Goal: Task Accomplishment & Management: Complete application form

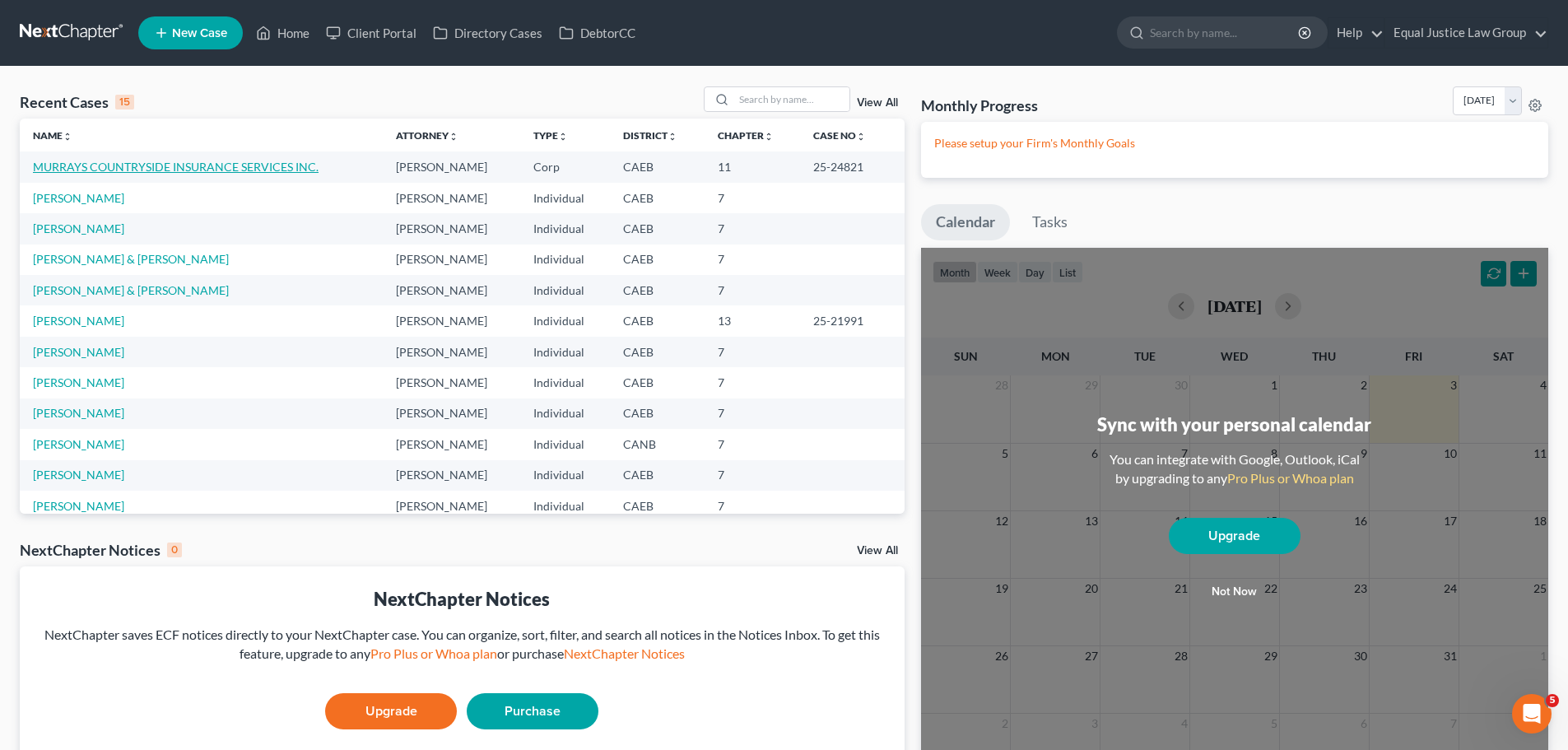
click at [194, 166] on link "MURRAYS COUNTRYSIDE INSURANCE SERVICES INC." at bounding box center [176, 167] width 285 height 14
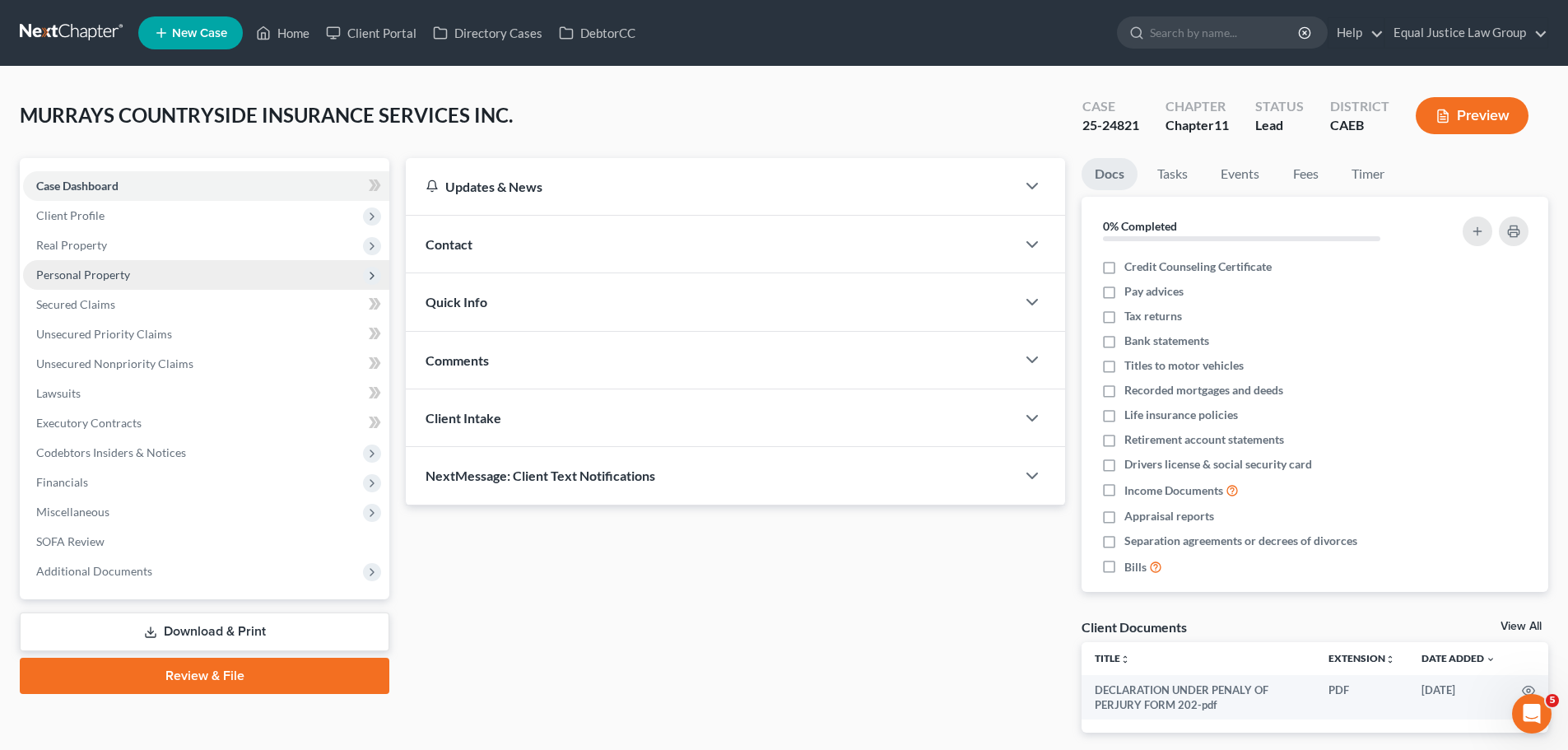
drag, startPoint x: 87, startPoint y: 211, endPoint x: 92, endPoint y: 267, distance: 56.2
click at [87, 211] on span "Client Profile" at bounding box center [70, 216] width 68 height 14
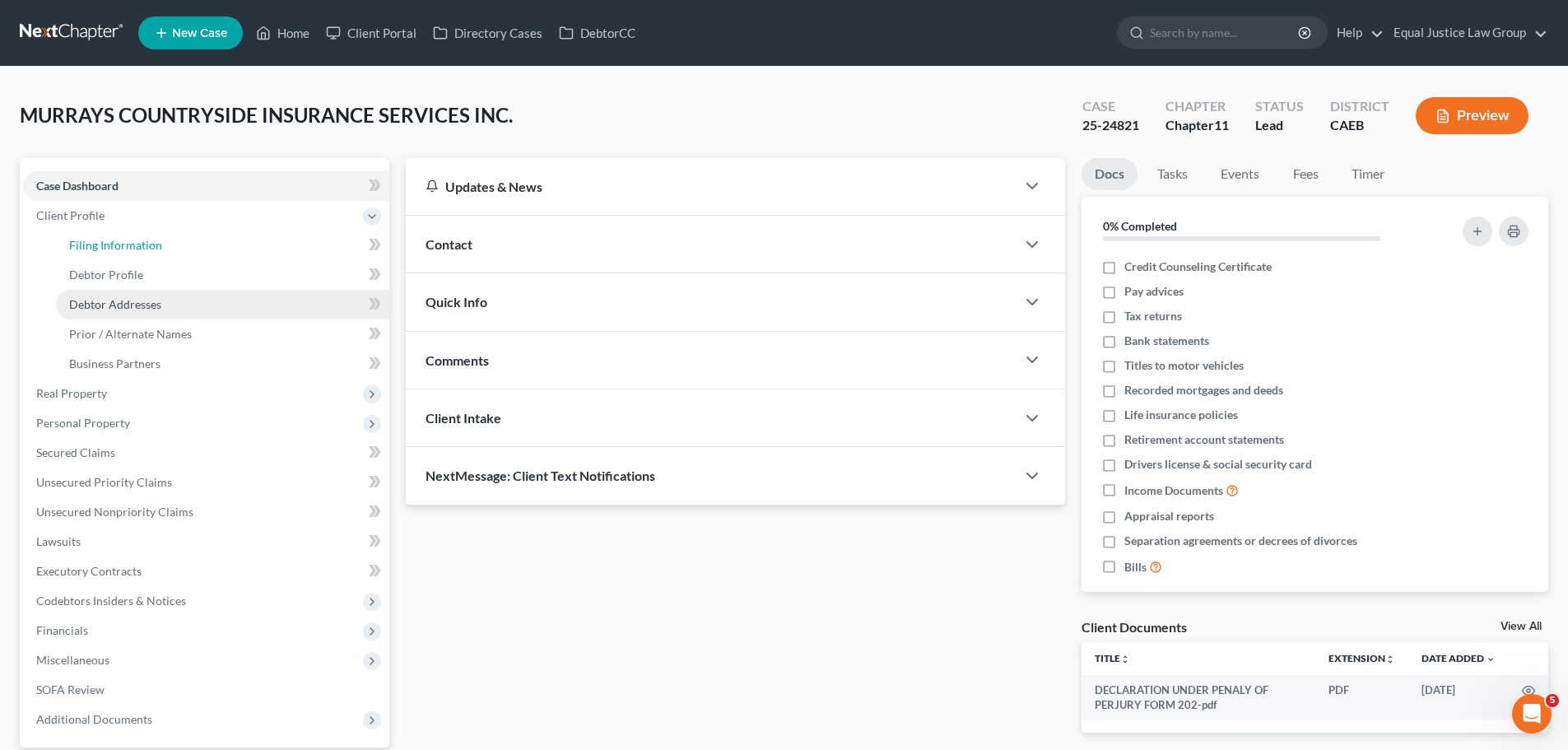
drag, startPoint x: 93, startPoint y: 247, endPoint x: 129, endPoint y: 291, distance: 56.9
click at [93, 247] on span "Filing Information" at bounding box center [115, 245] width 93 height 14
select select "3"
select select "1"
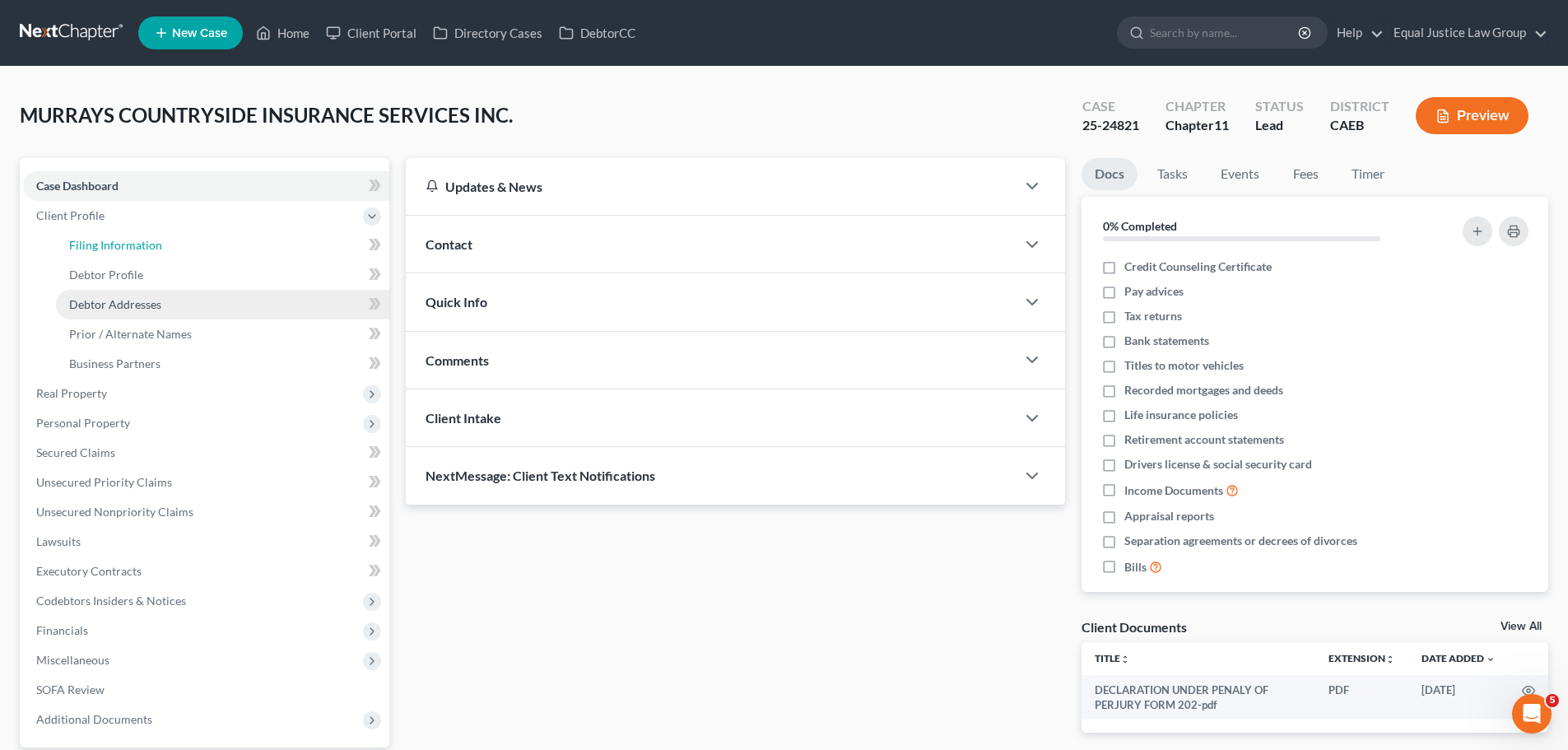
select select "8"
select select "0"
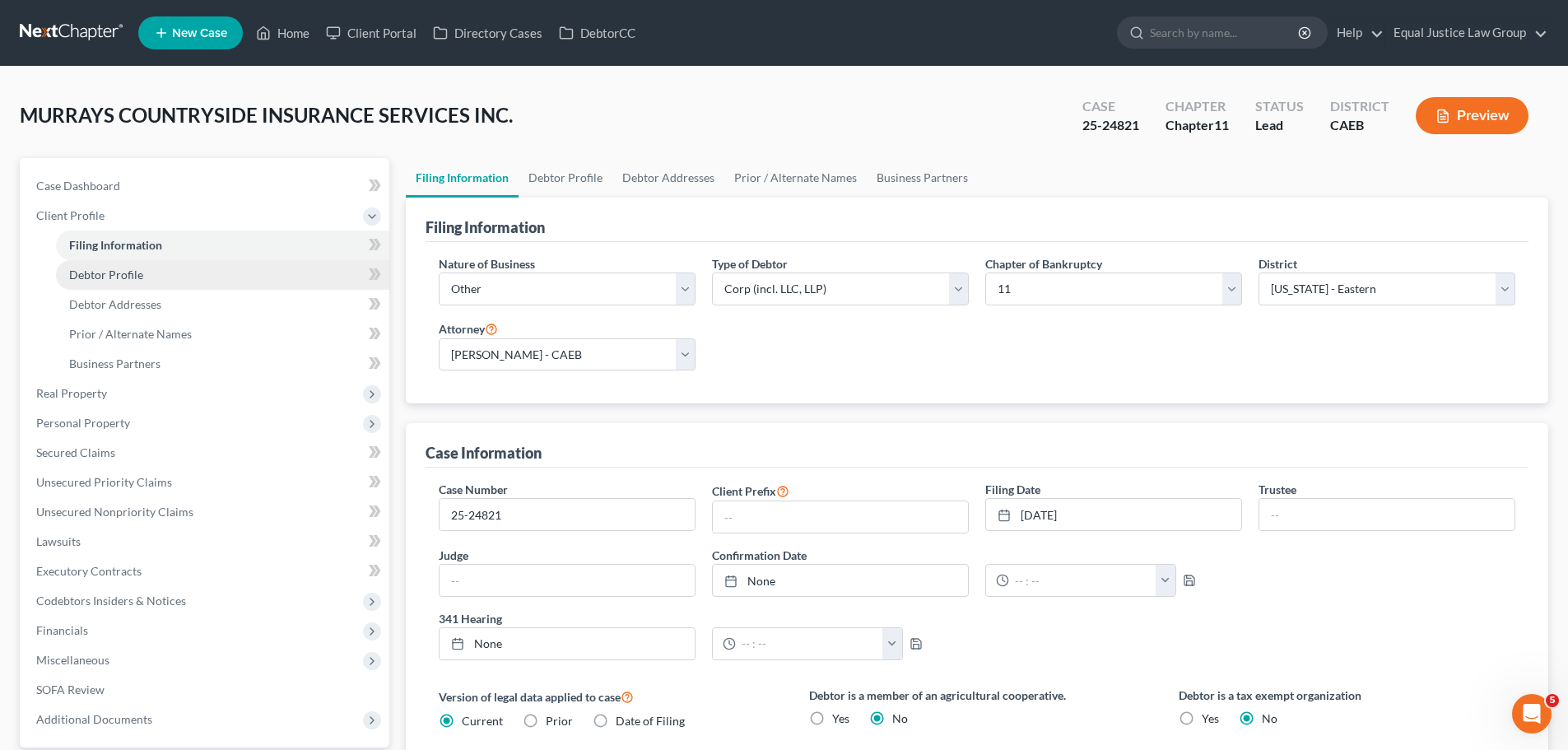
click at [115, 274] on span "Debtor Profile" at bounding box center [106, 275] width 74 height 14
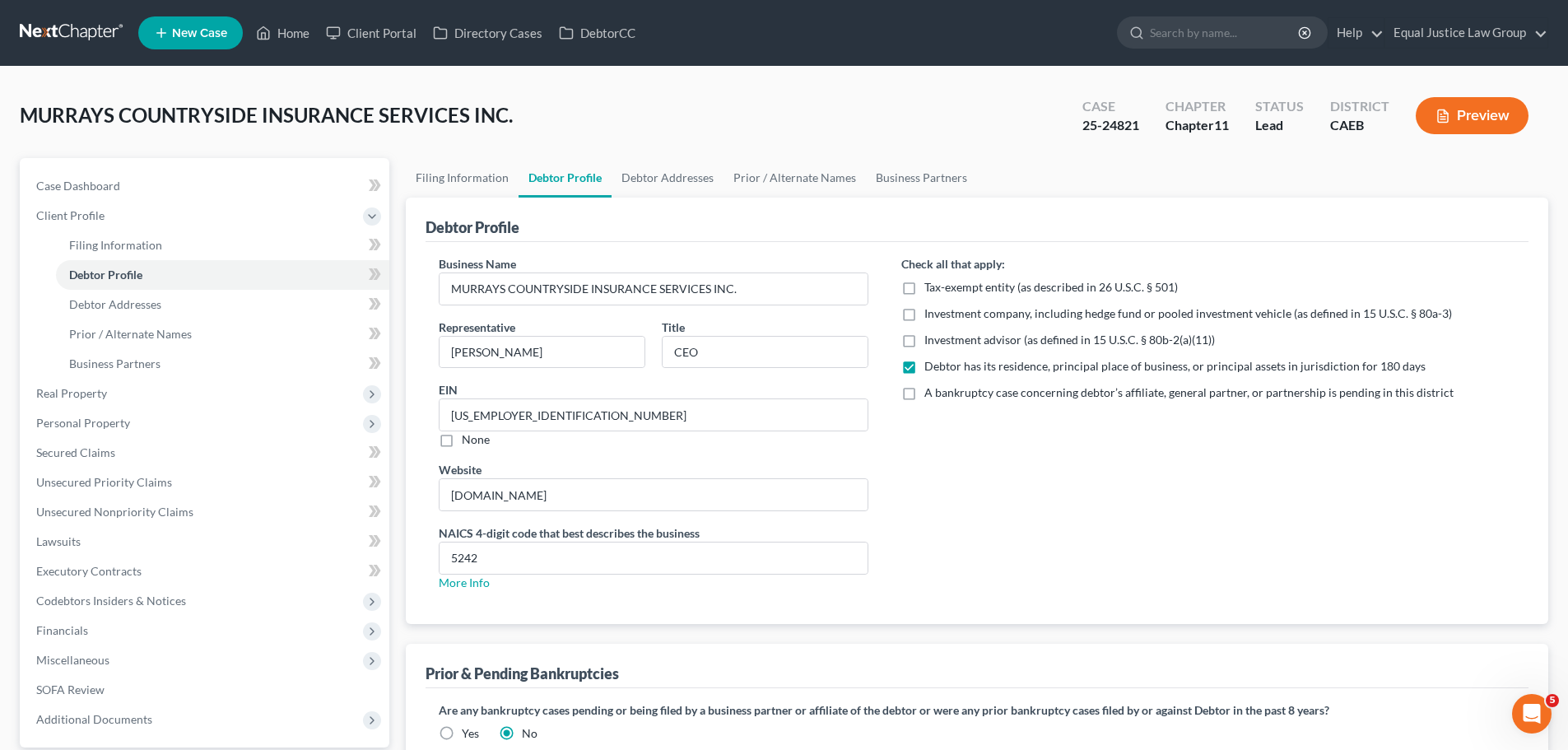
click at [1504, 115] on button "Preview" at bounding box center [1472, 115] width 113 height 37
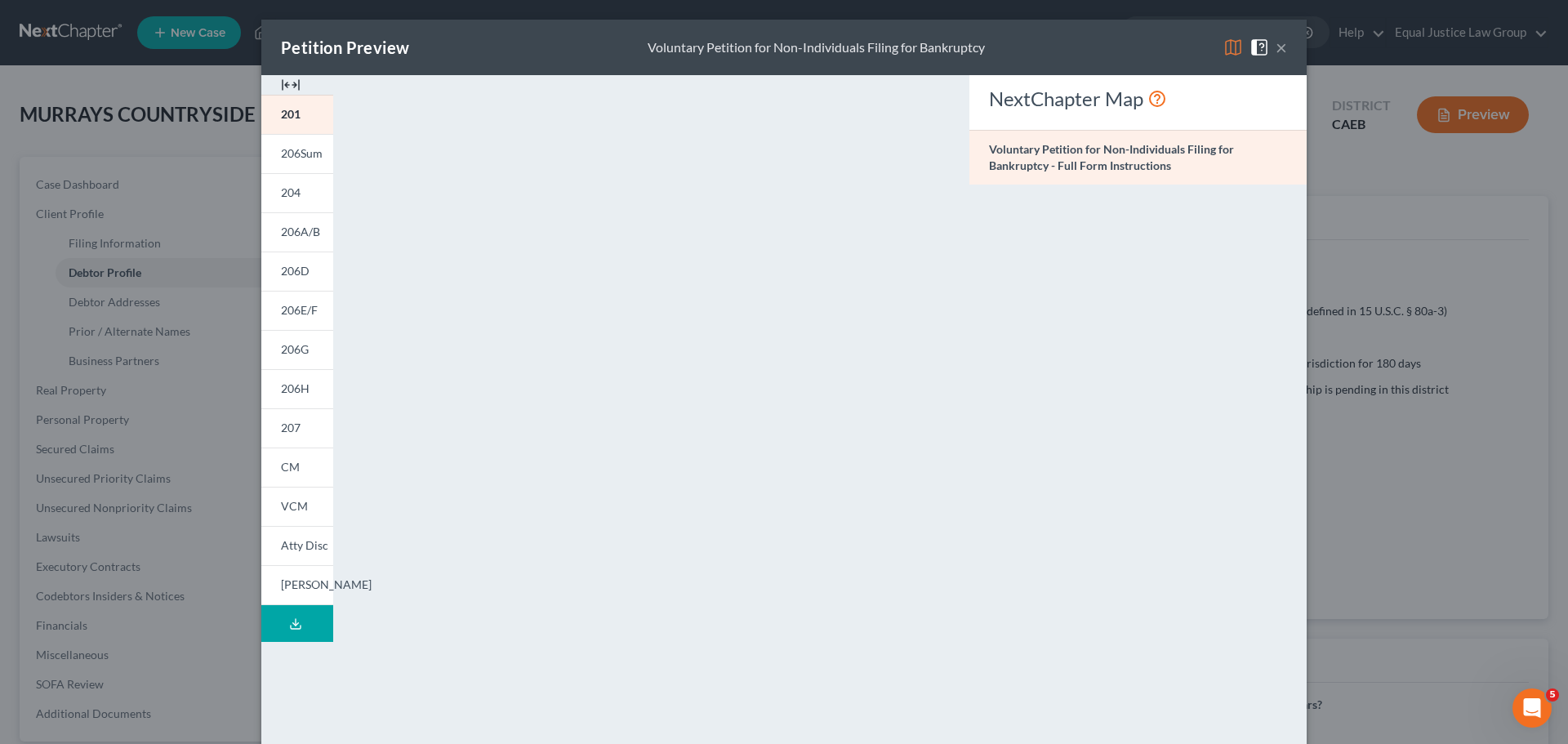
drag, startPoint x: 1228, startPoint y: 48, endPoint x: 1215, endPoint y: 50, distance: 13.2
click at [1227, 48] on img at bounding box center [1233, 48] width 20 height 20
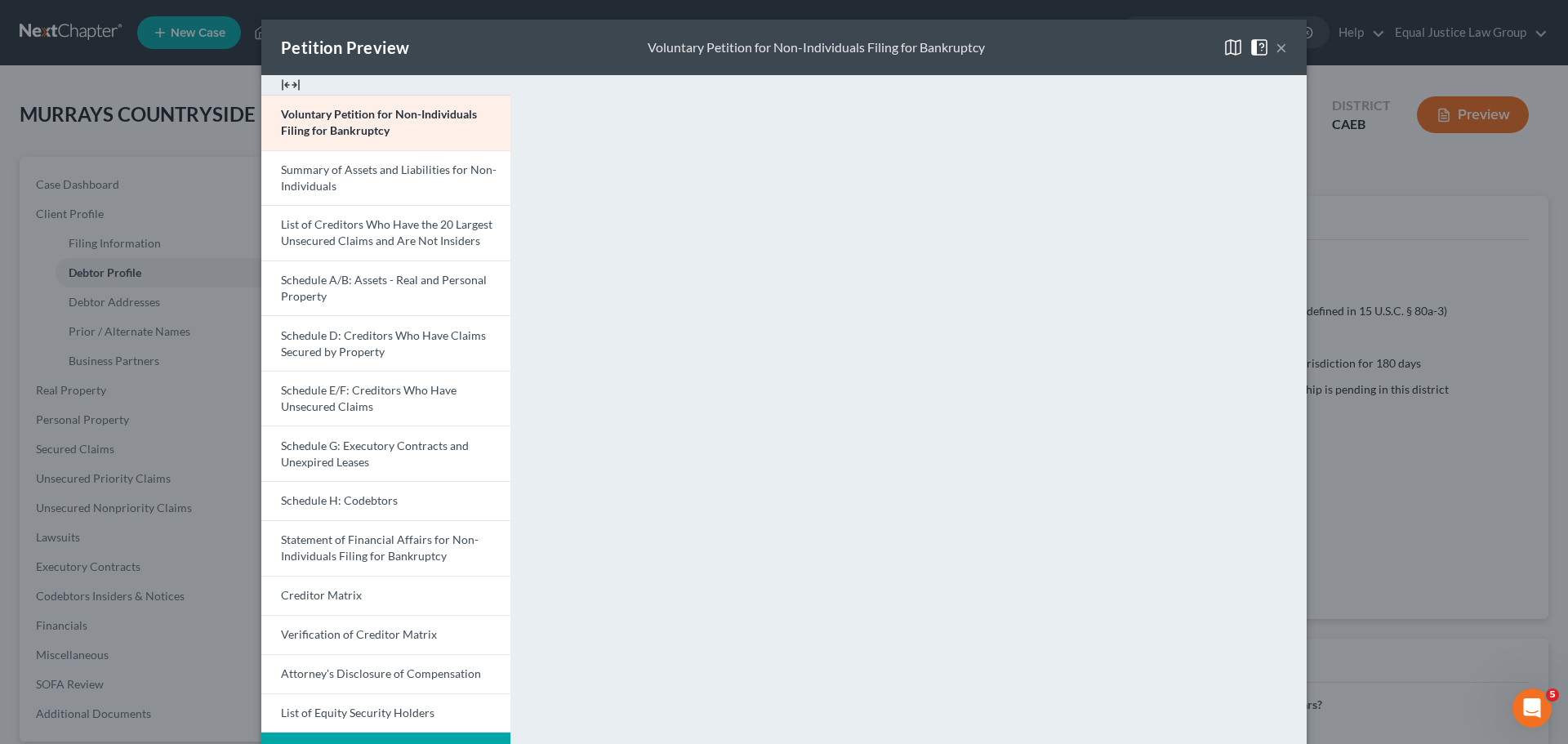
drag, startPoint x: 1131, startPoint y: 53, endPoint x: 988, endPoint y: 16, distance: 147.7
click at [988, 16] on div "Petition Preview Voluntary Petition for Non-Individuals Filing for Bankruptcy ×…" at bounding box center [784, 372] width 1568 height 744
click at [1276, 47] on button "×" at bounding box center [1282, 48] width 12 height 20
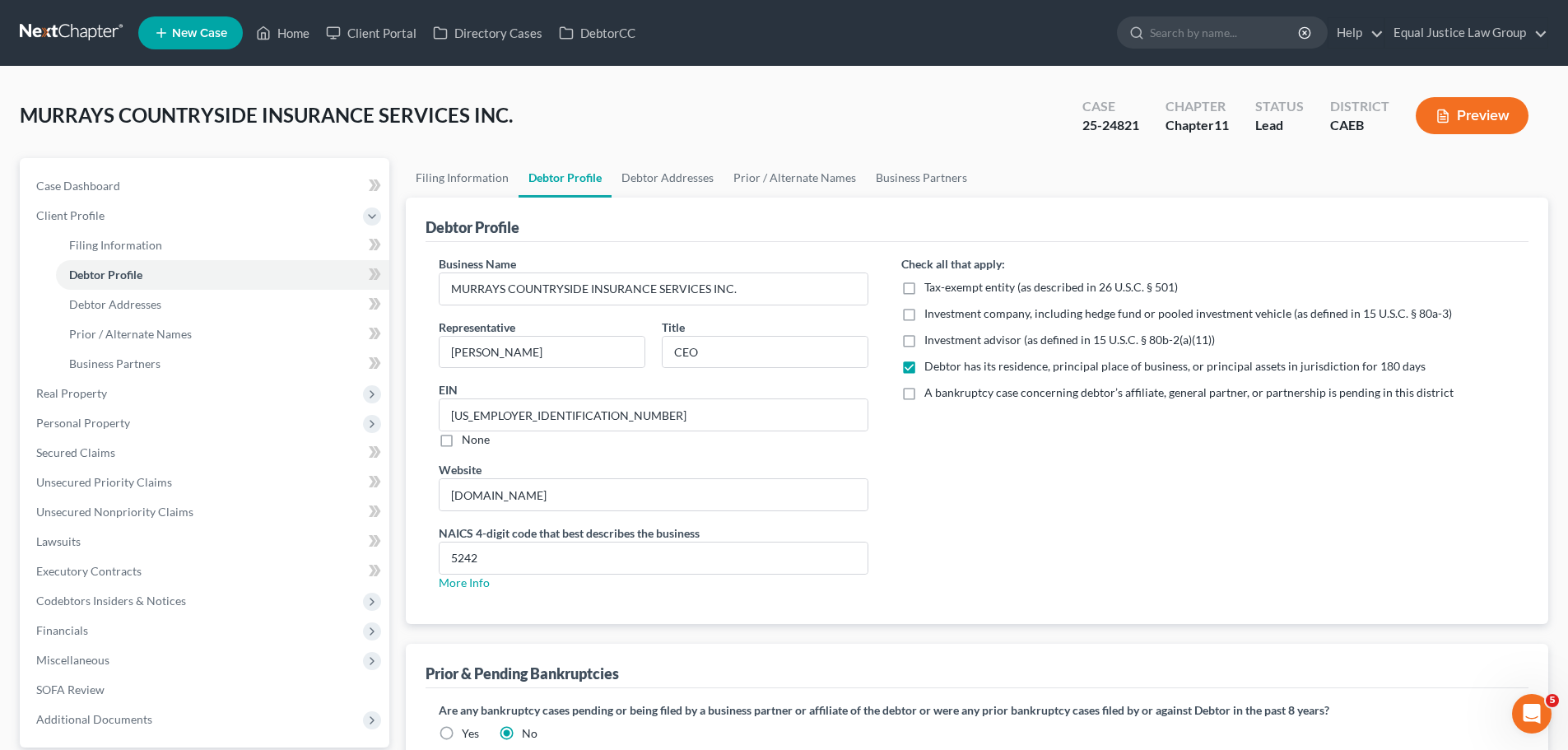
click at [1453, 116] on button "Preview" at bounding box center [1472, 115] width 113 height 37
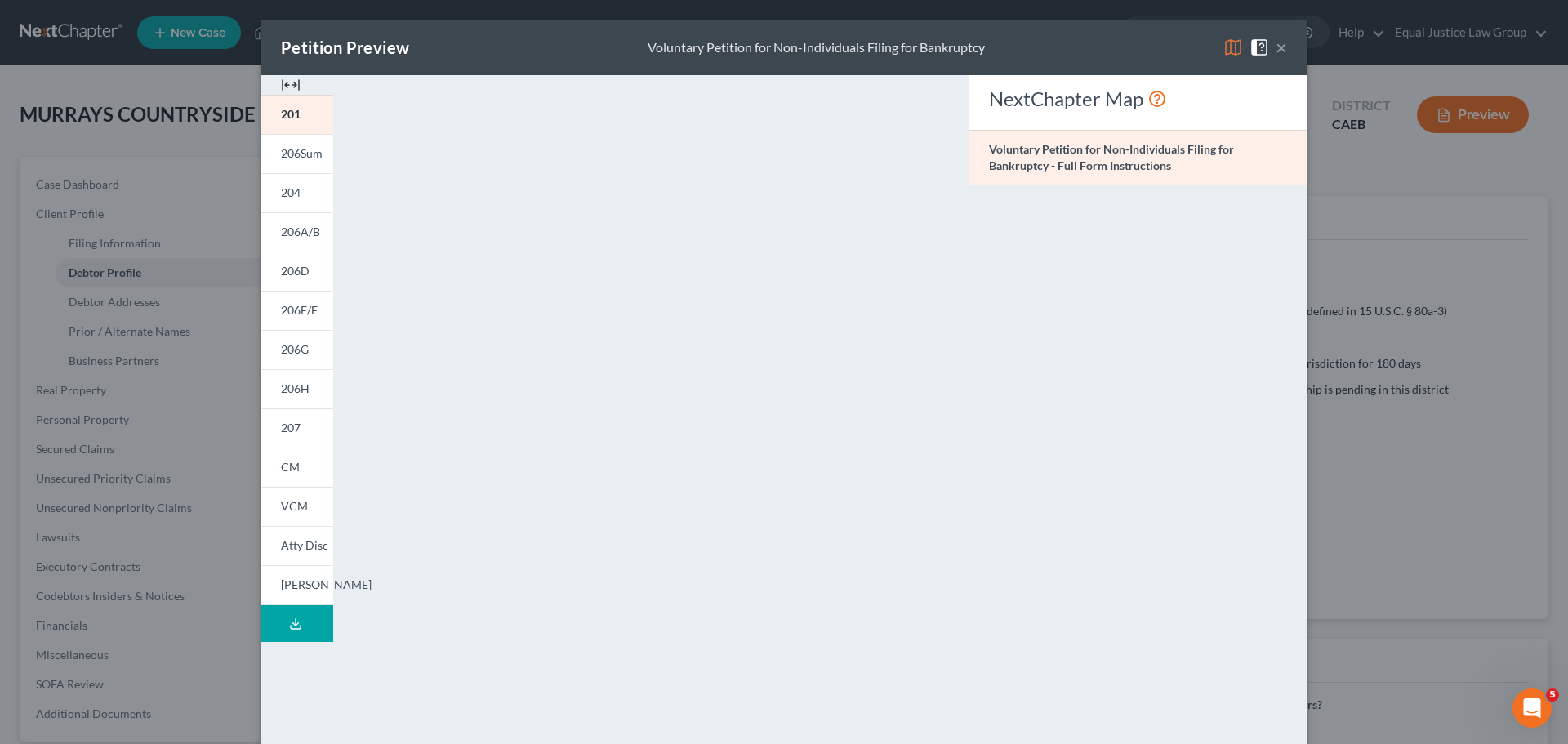
drag, startPoint x: 304, startPoint y: 624, endPoint x: 372, endPoint y: 585, distance: 78.4
click at [304, 624] on button "Download Draft" at bounding box center [297, 623] width 72 height 37
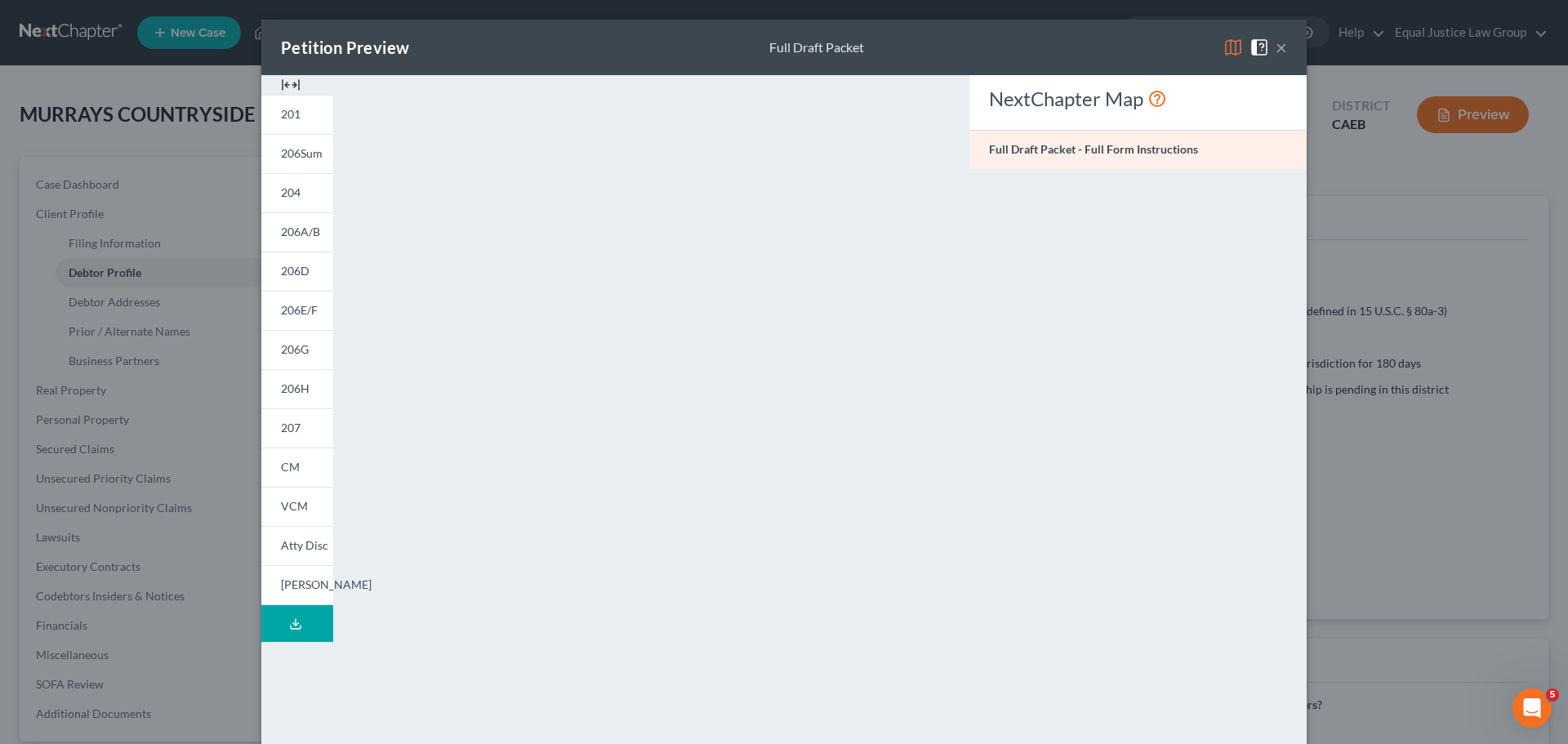
drag, startPoint x: 692, startPoint y: 46, endPoint x: 659, endPoint y: 33, distance: 35.5
click at [659, 33] on div "Petition Preview Full Draft Packet ×" at bounding box center [784, 48] width 1046 height 55
drag, startPoint x: 1277, startPoint y: 45, endPoint x: 1242, endPoint y: 58, distance: 37.3
click at [1277, 45] on button "×" at bounding box center [1282, 48] width 12 height 20
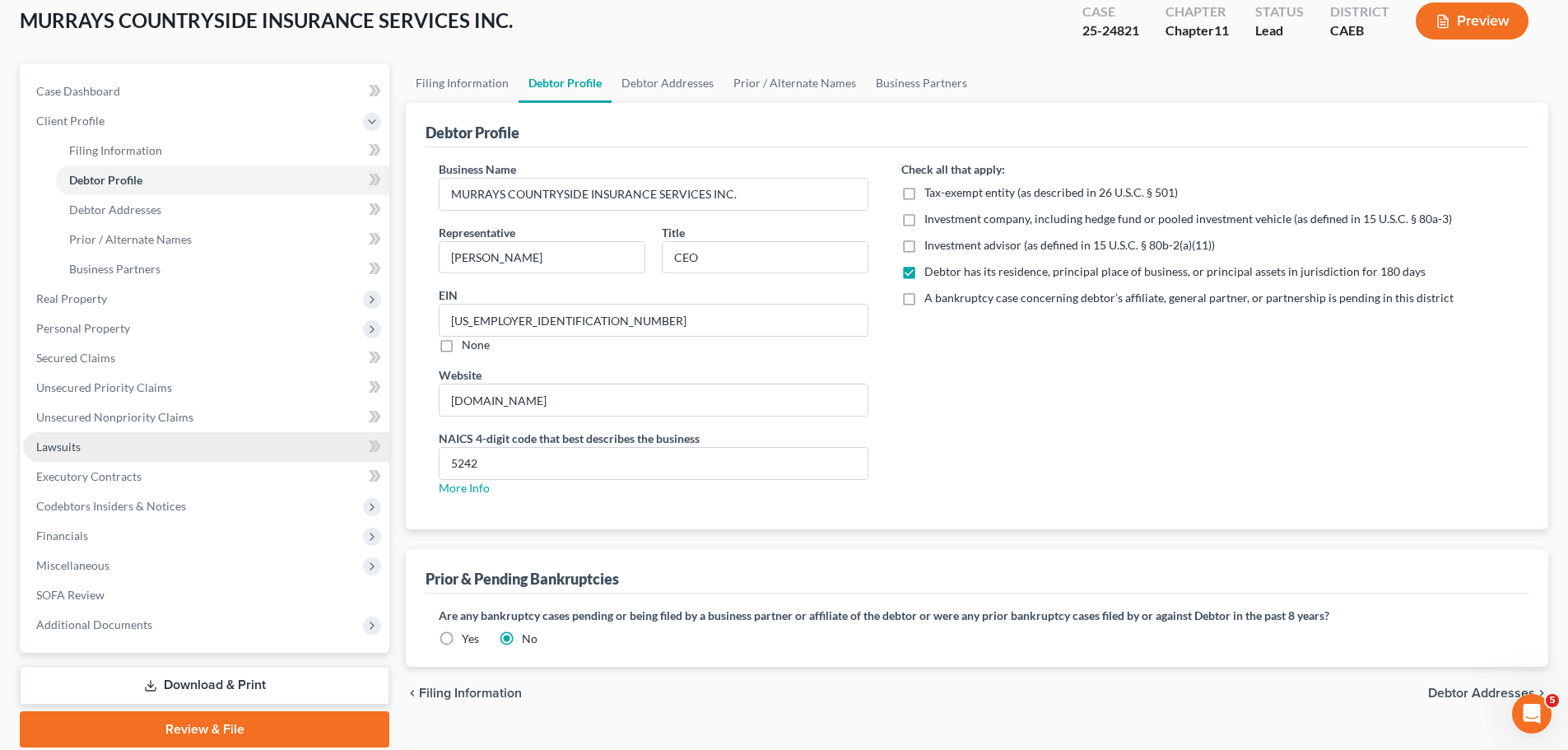
scroll to position [155, 0]
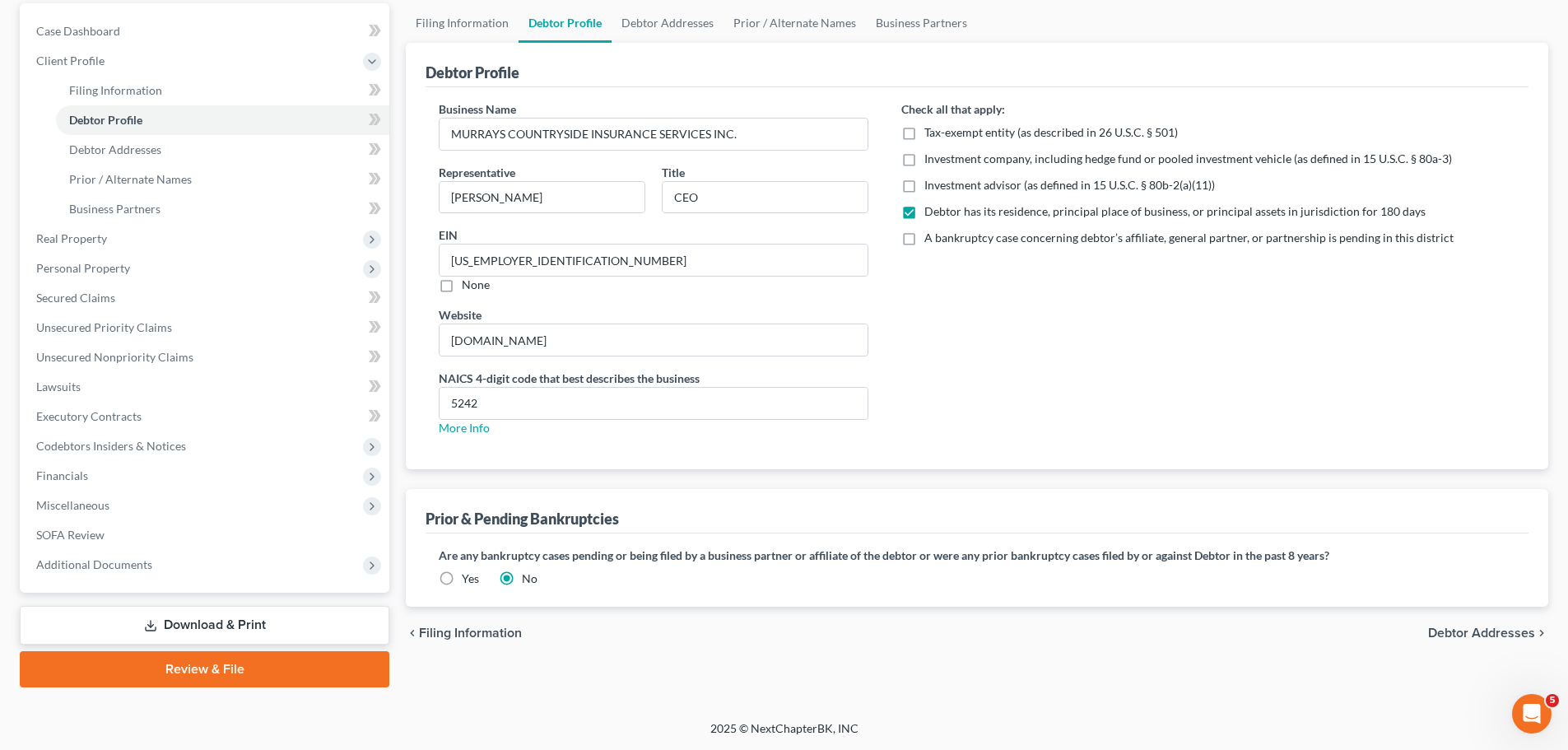
click at [218, 627] on link "Download & Print" at bounding box center [205, 625] width 369 height 39
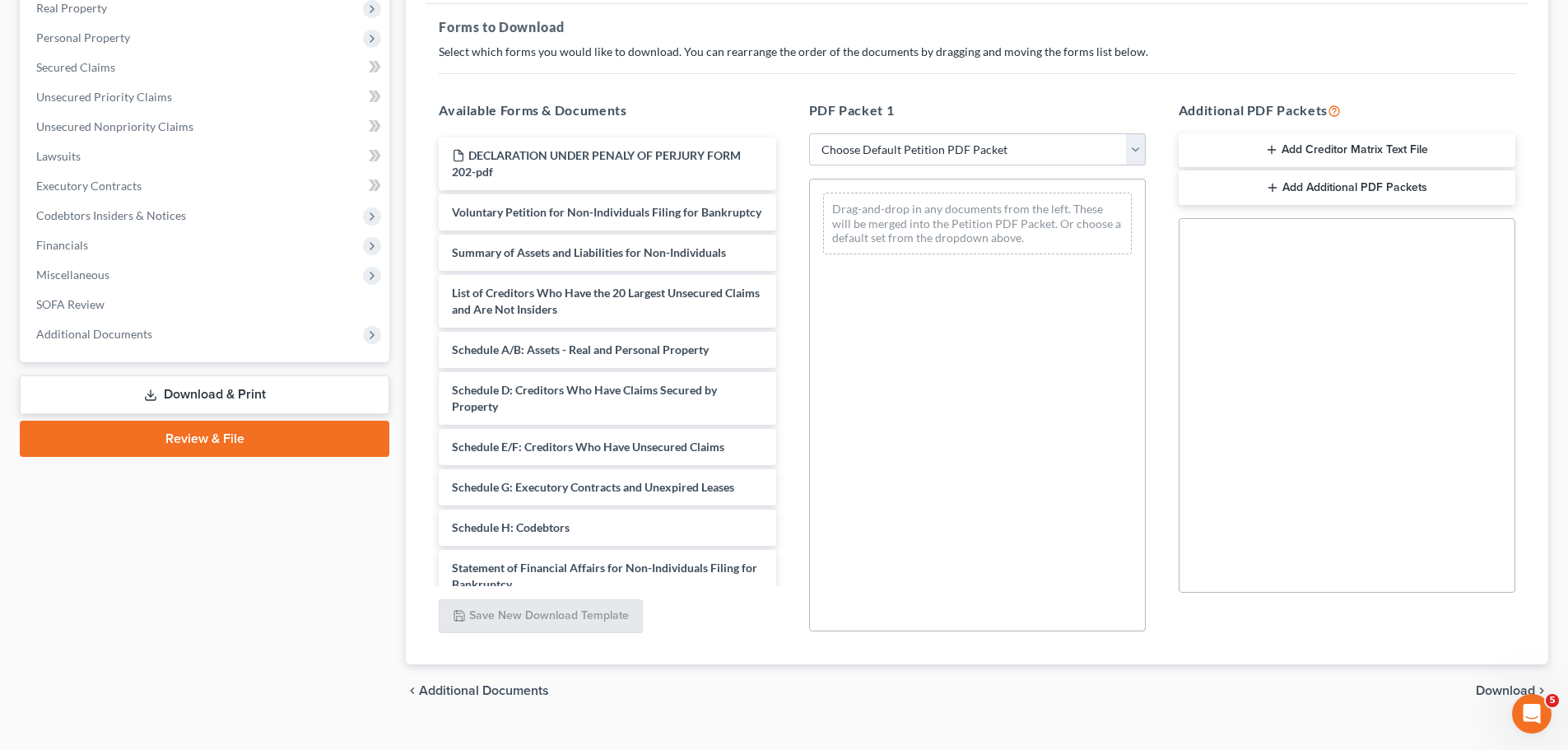
scroll to position [267, 0]
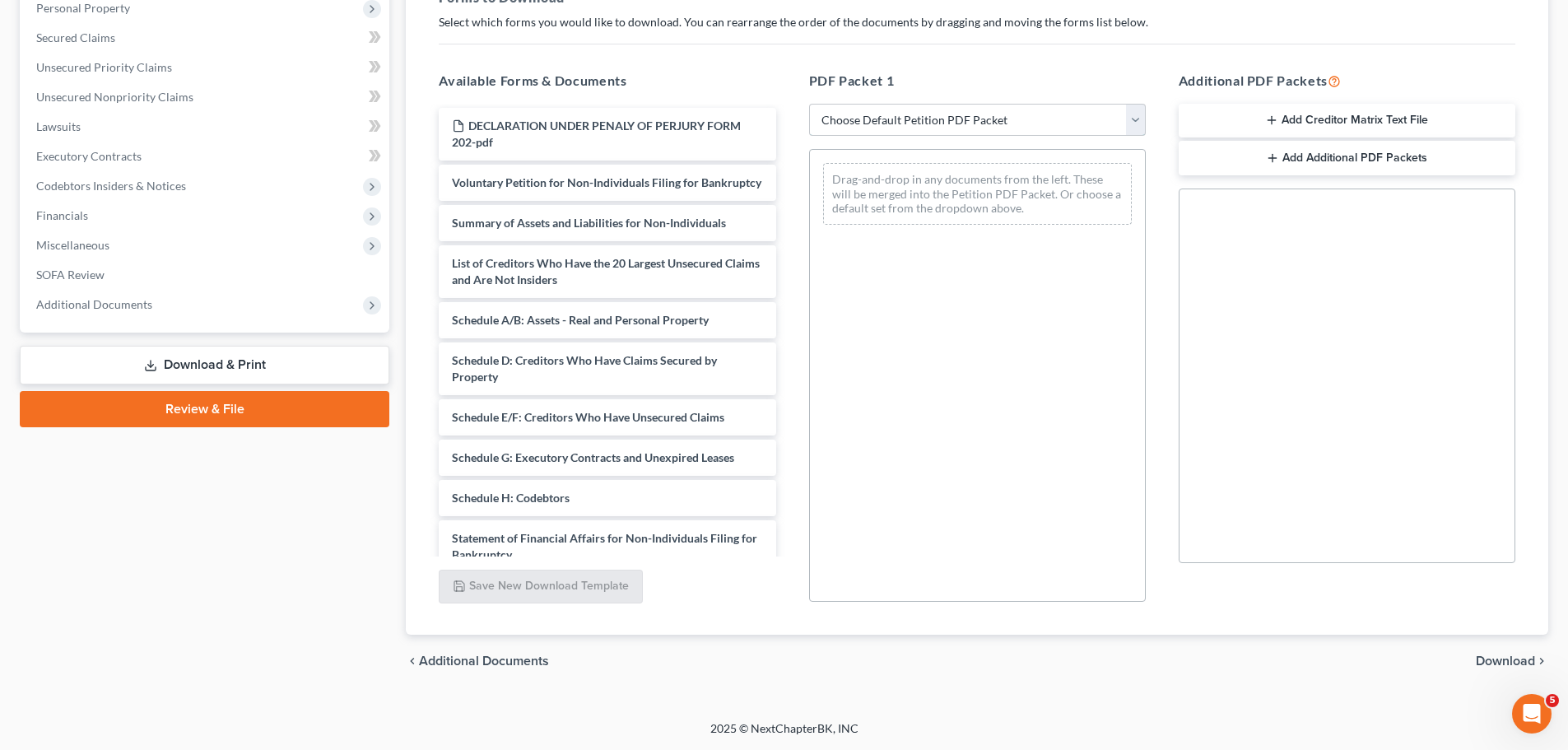
click at [1136, 111] on select "Choose Default Petition PDF Packet Complete Bankruptcy Petition (all forms and …" at bounding box center [977, 120] width 336 height 33
select select "0"
click at [809, 104] on select "Choose Default Petition PDF Packet Complete Bankruptcy Petition (all forms and …" at bounding box center [977, 120] width 336 height 33
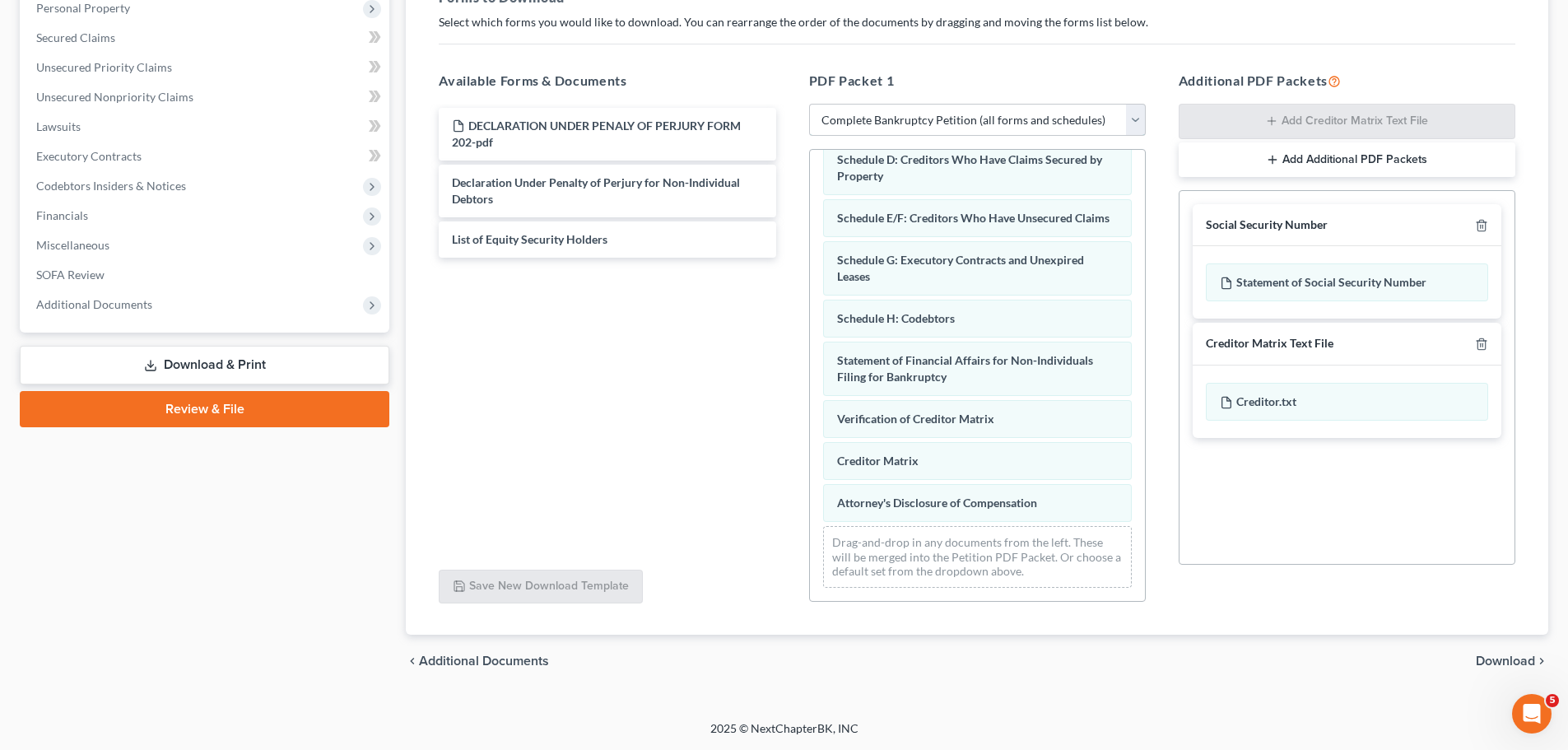
scroll to position [256, 0]
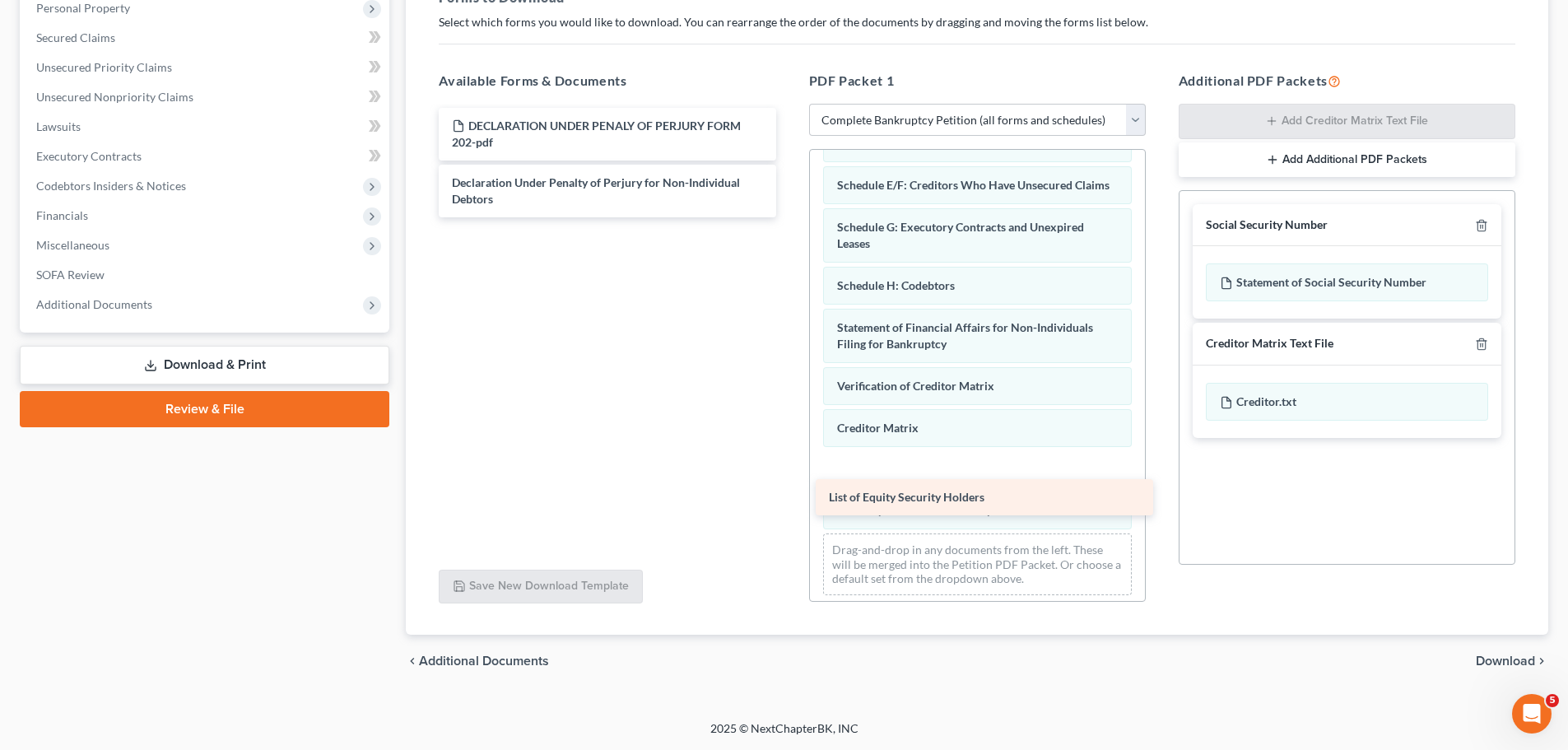
drag, startPoint x: 506, startPoint y: 240, endPoint x: 885, endPoint y: 497, distance: 457.9
click at [788, 218] on div "List of Equity Security Holders DECLARATION UNDER PENALY OF PERJURY FORM 202-pd…" at bounding box center [607, 163] width 363 height 110
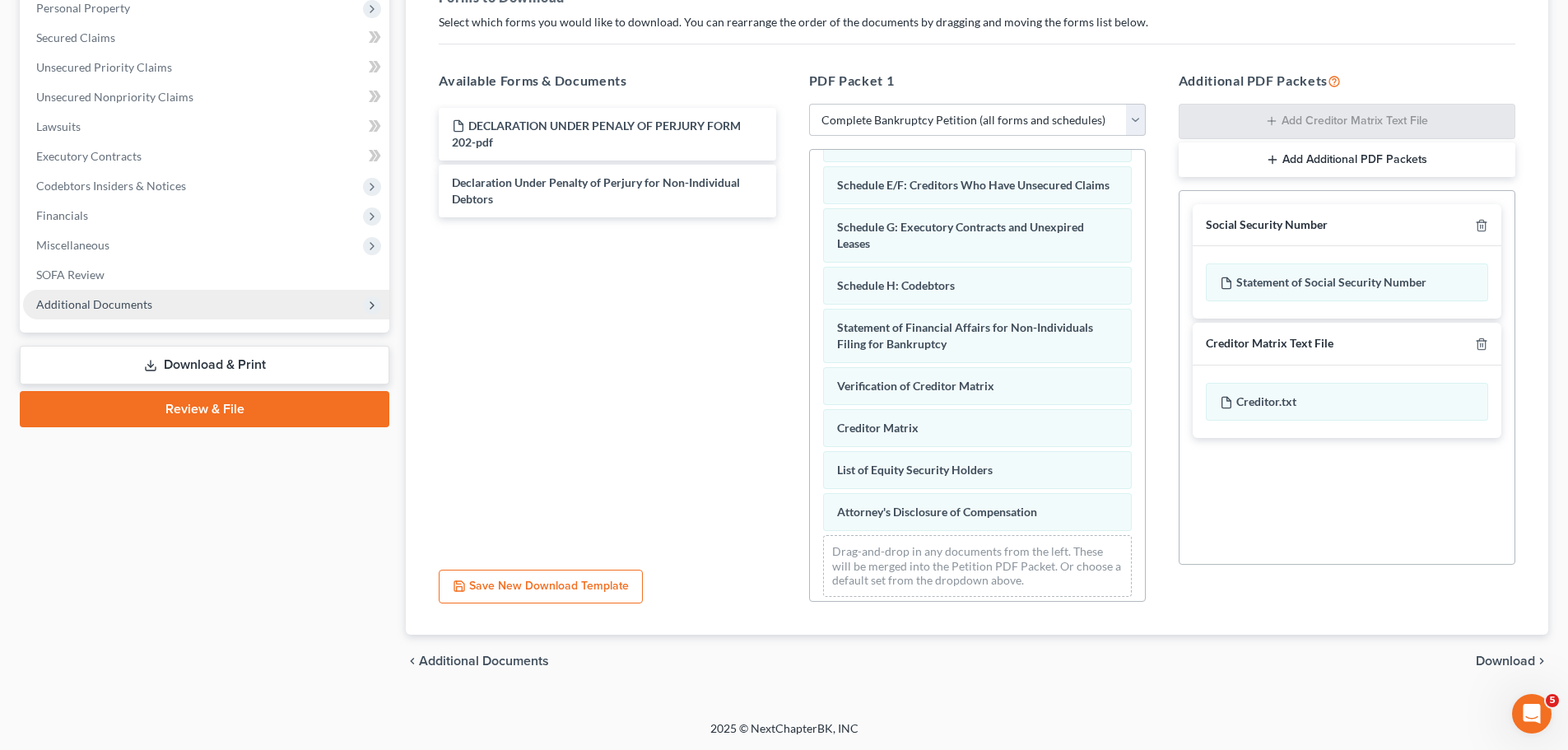
click at [134, 303] on span "Additional Documents" at bounding box center [94, 305] width 116 height 14
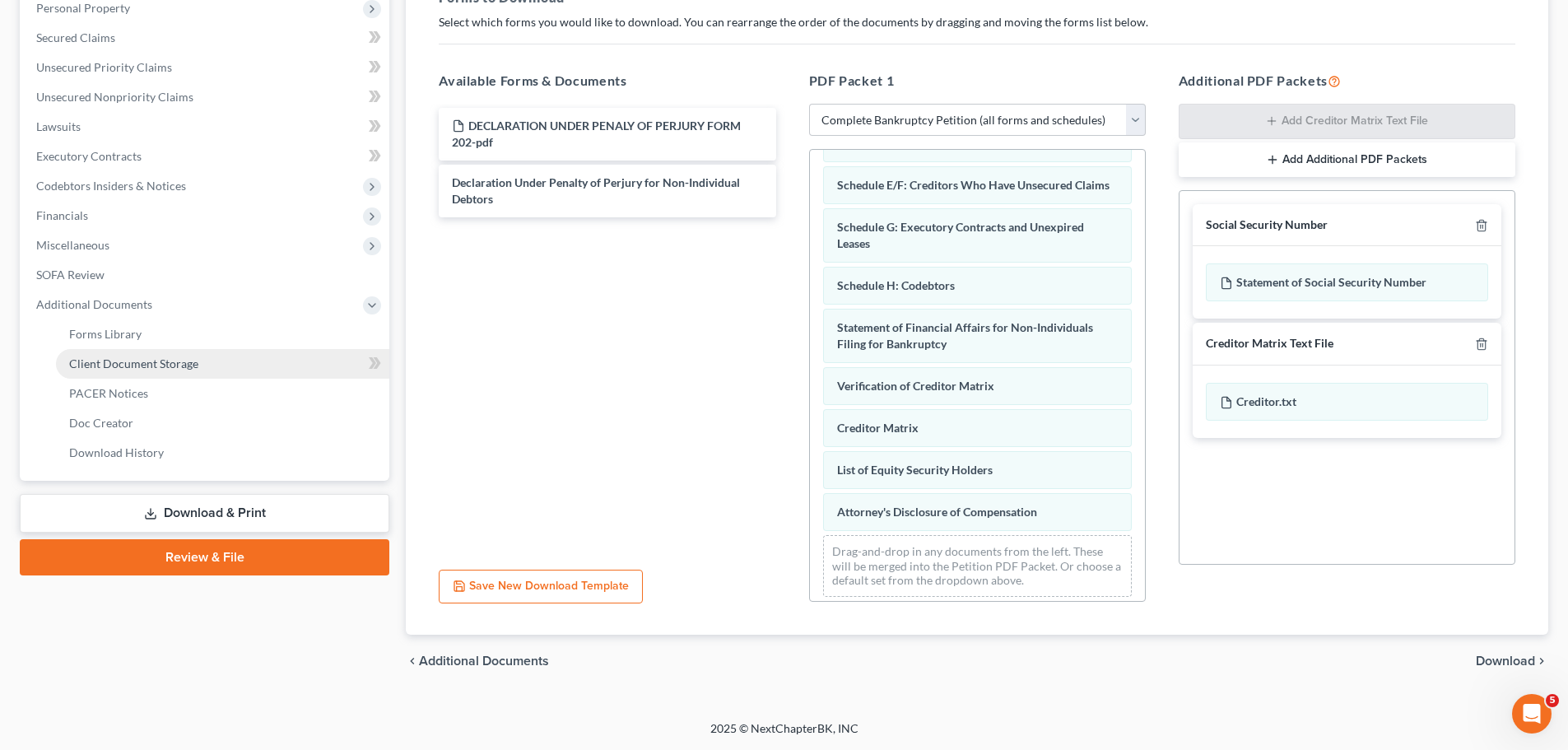
click at [162, 360] on span "Client Document Storage" at bounding box center [133, 364] width 129 height 14
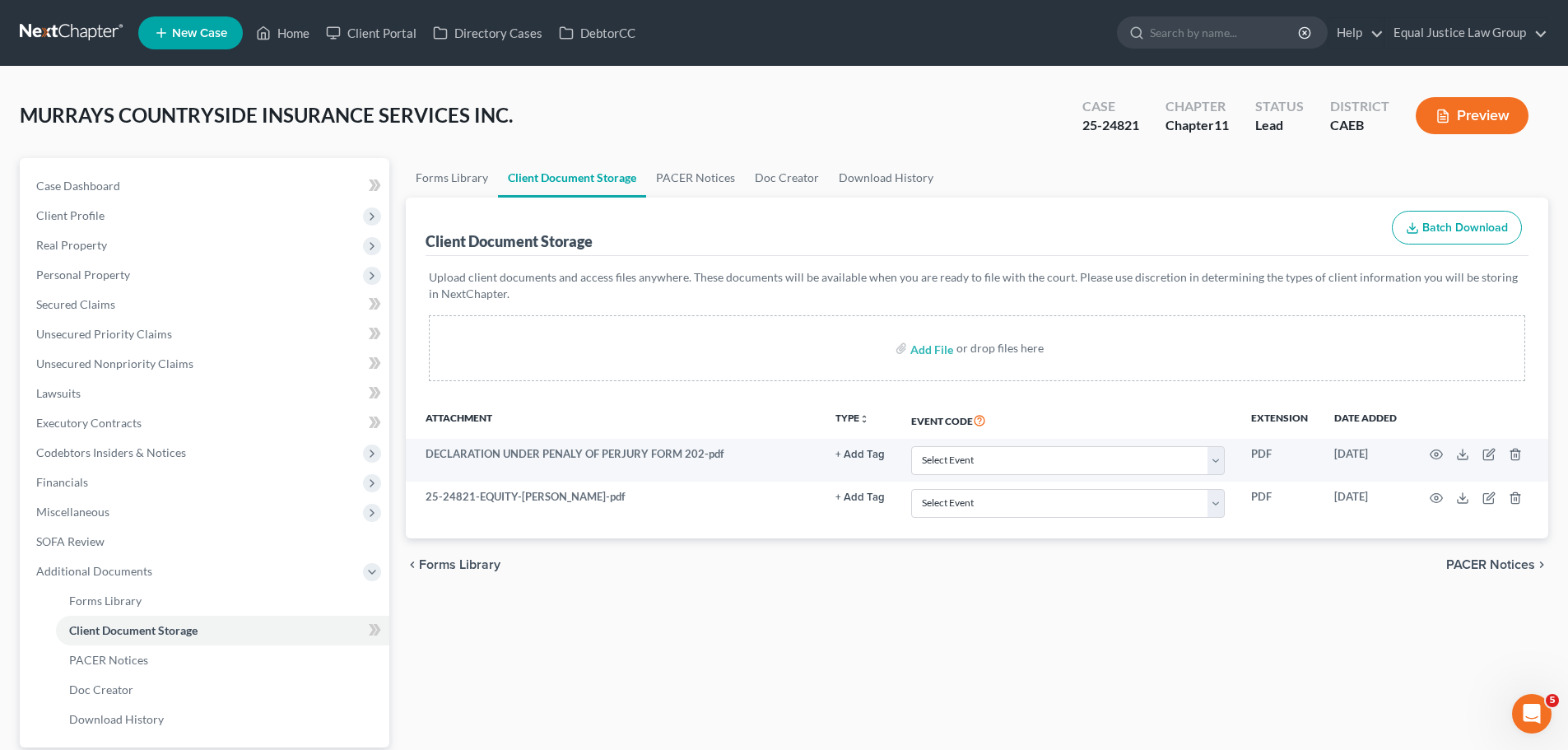
click at [655, 622] on div "Forms Library Client Document Storage PACER Notices Doc Creator Download Histor…" at bounding box center [976, 499] width 1159 height 684
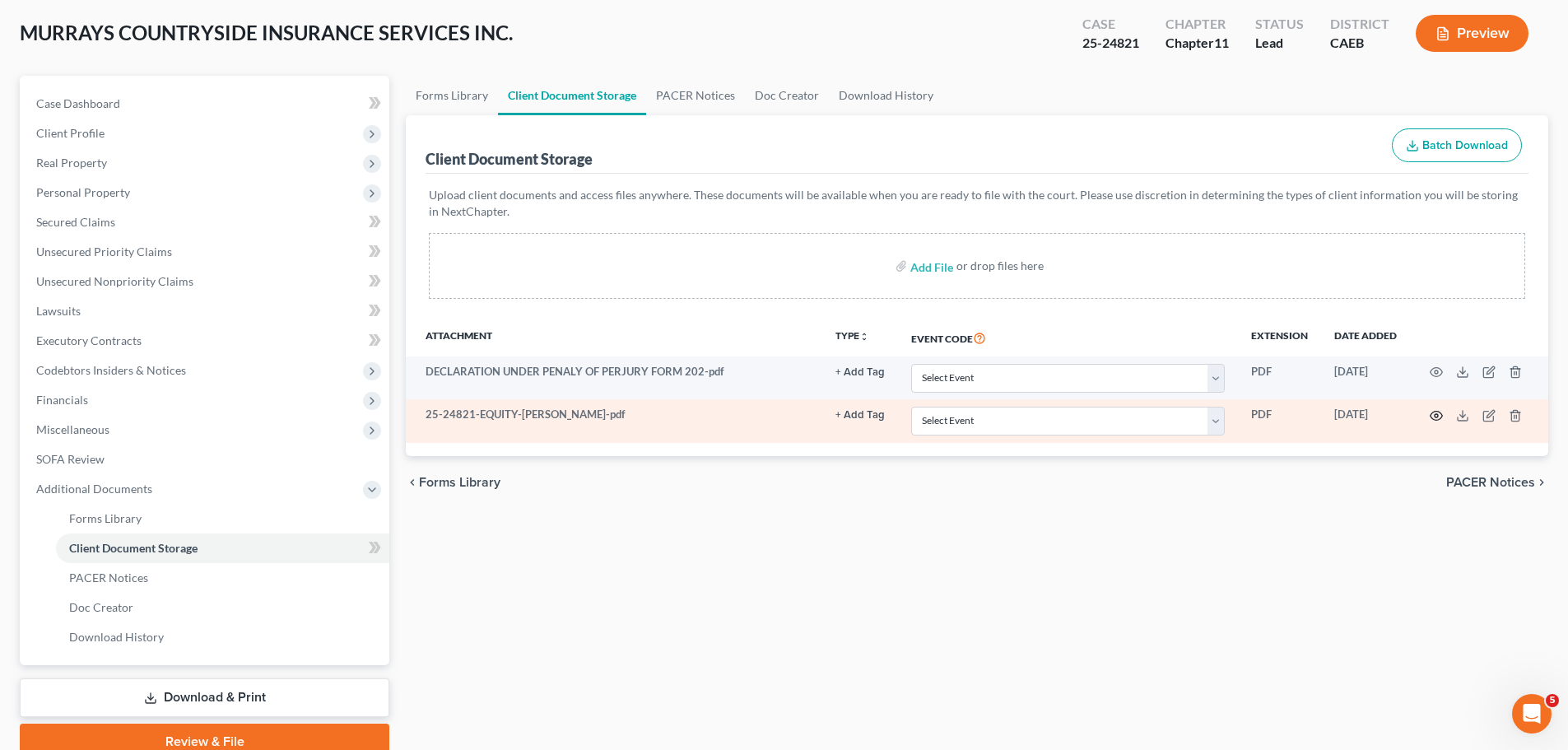
click at [1434, 416] on circle "button" at bounding box center [1435, 415] width 3 height 3
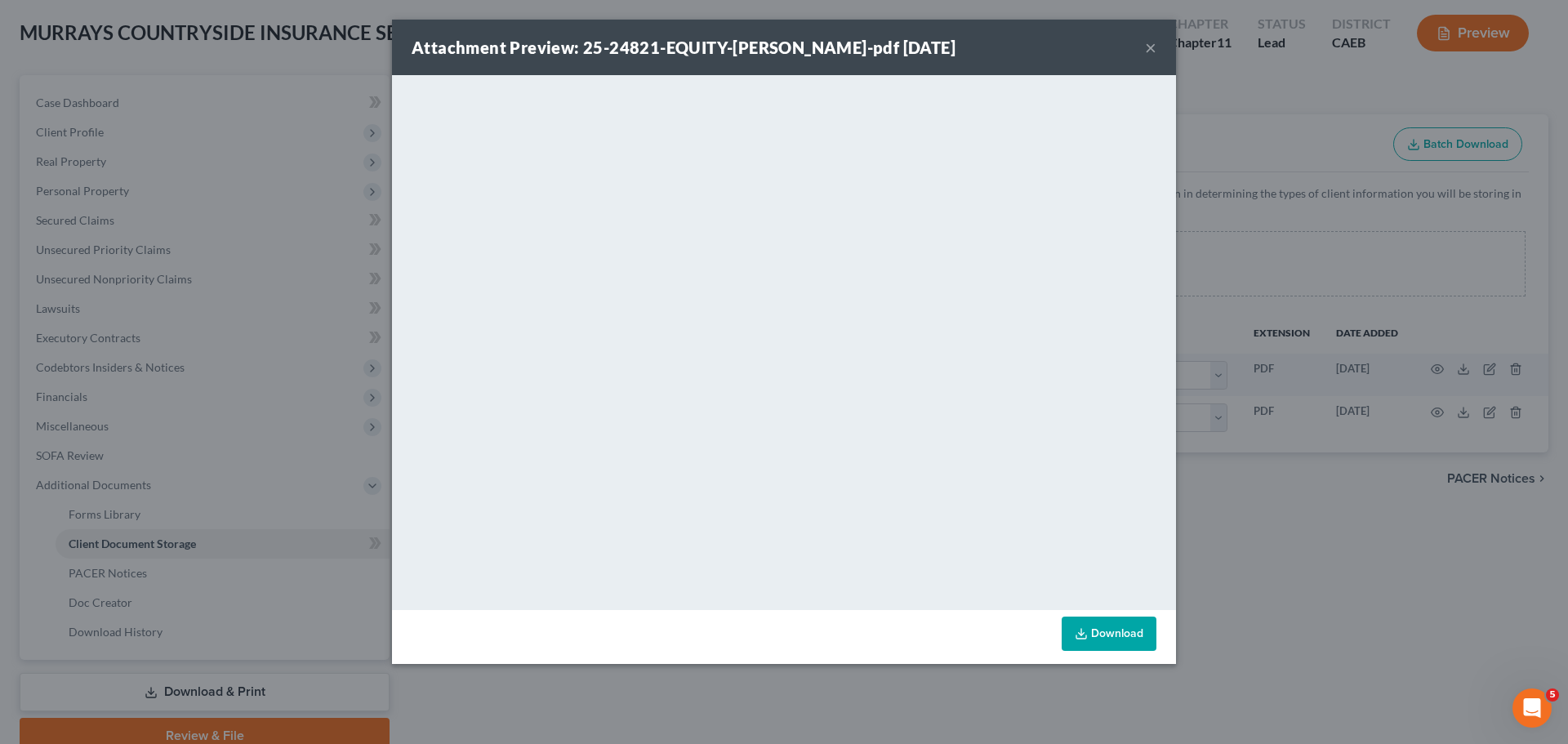
click at [1154, 38] on button "×" at bounding box center [1151, 48] width 12 height 20
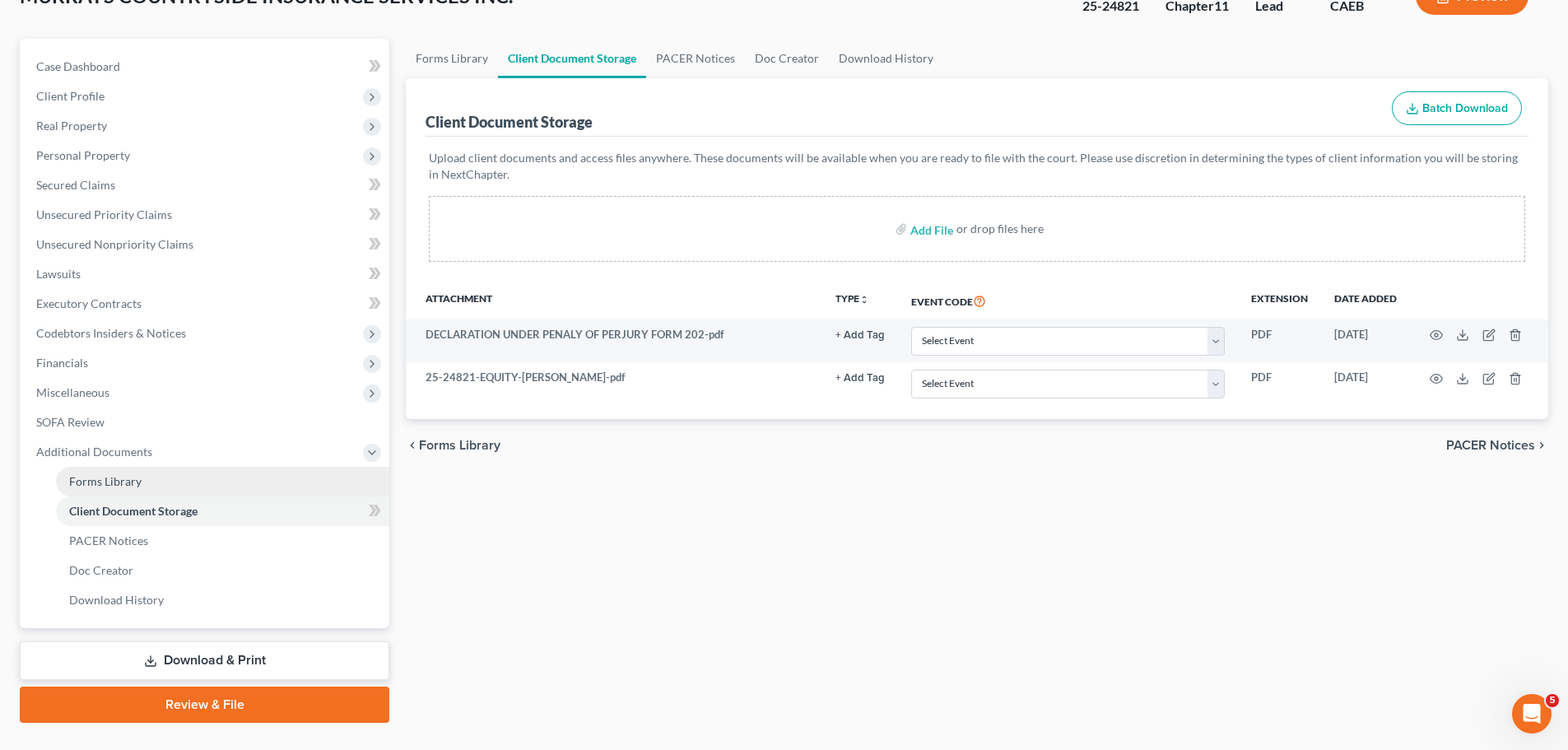
scroll to position [155, 0]
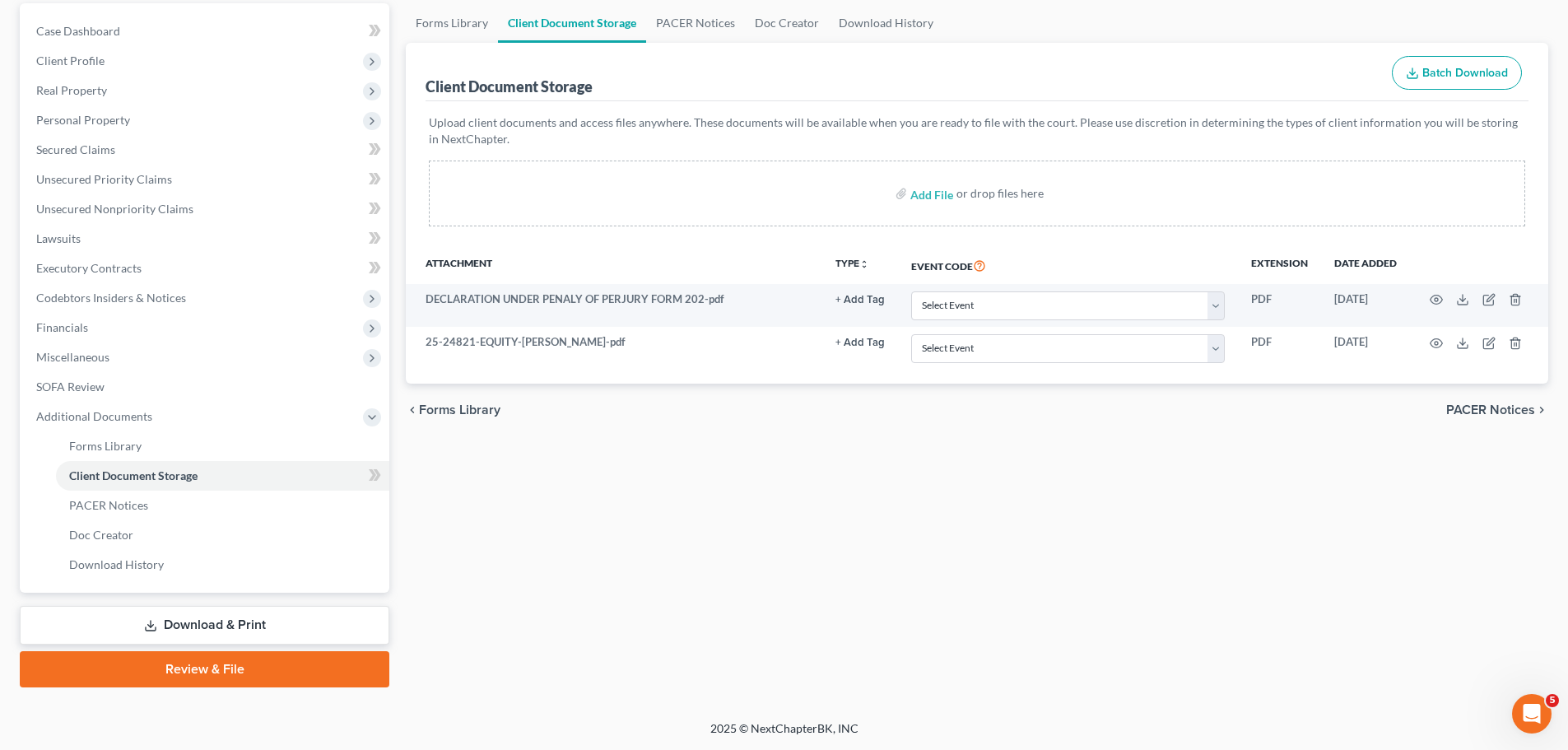
click at [237, 622] on link "Download & Print" at bounding box center [205, 625] width 369 height 39
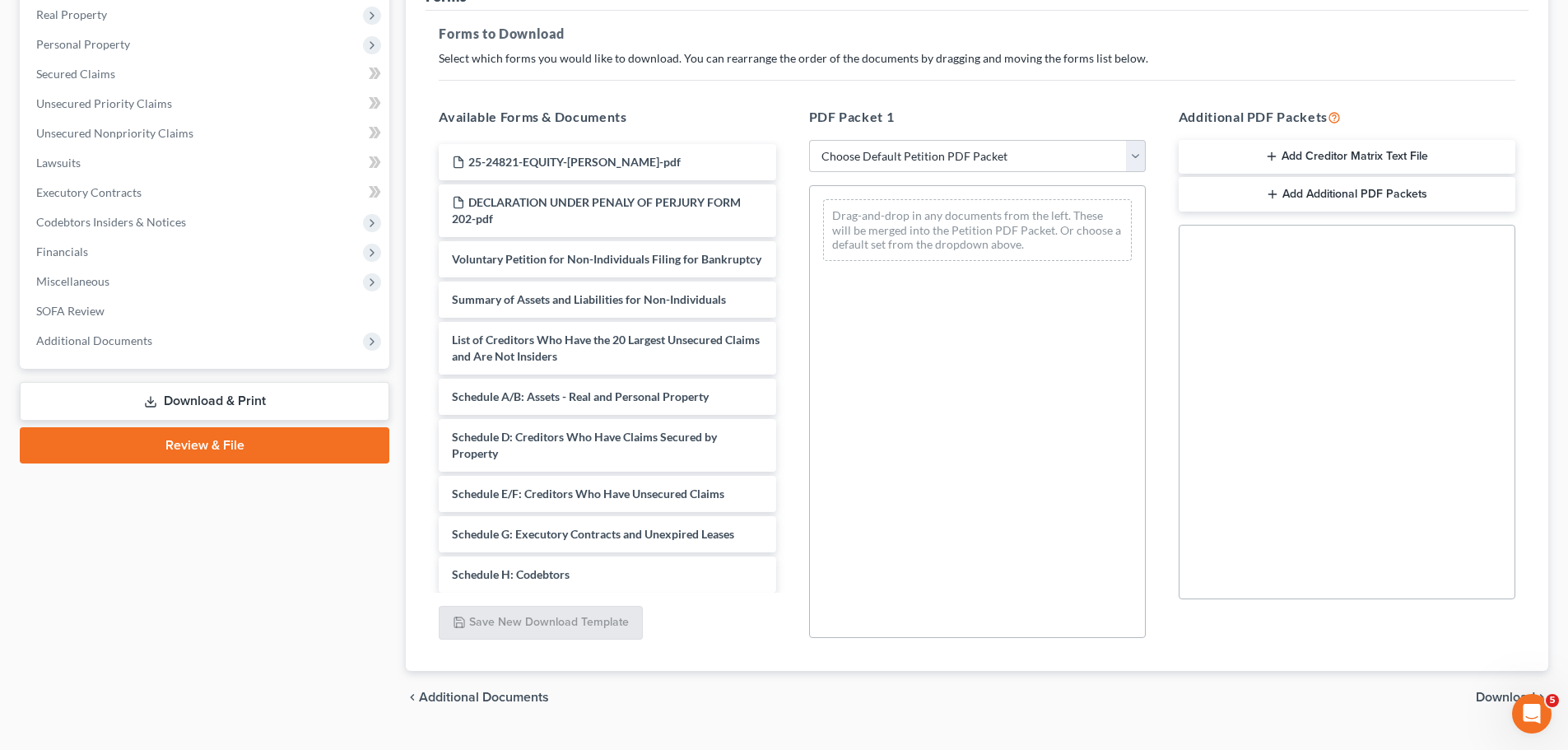
scroll to position [267, 0]
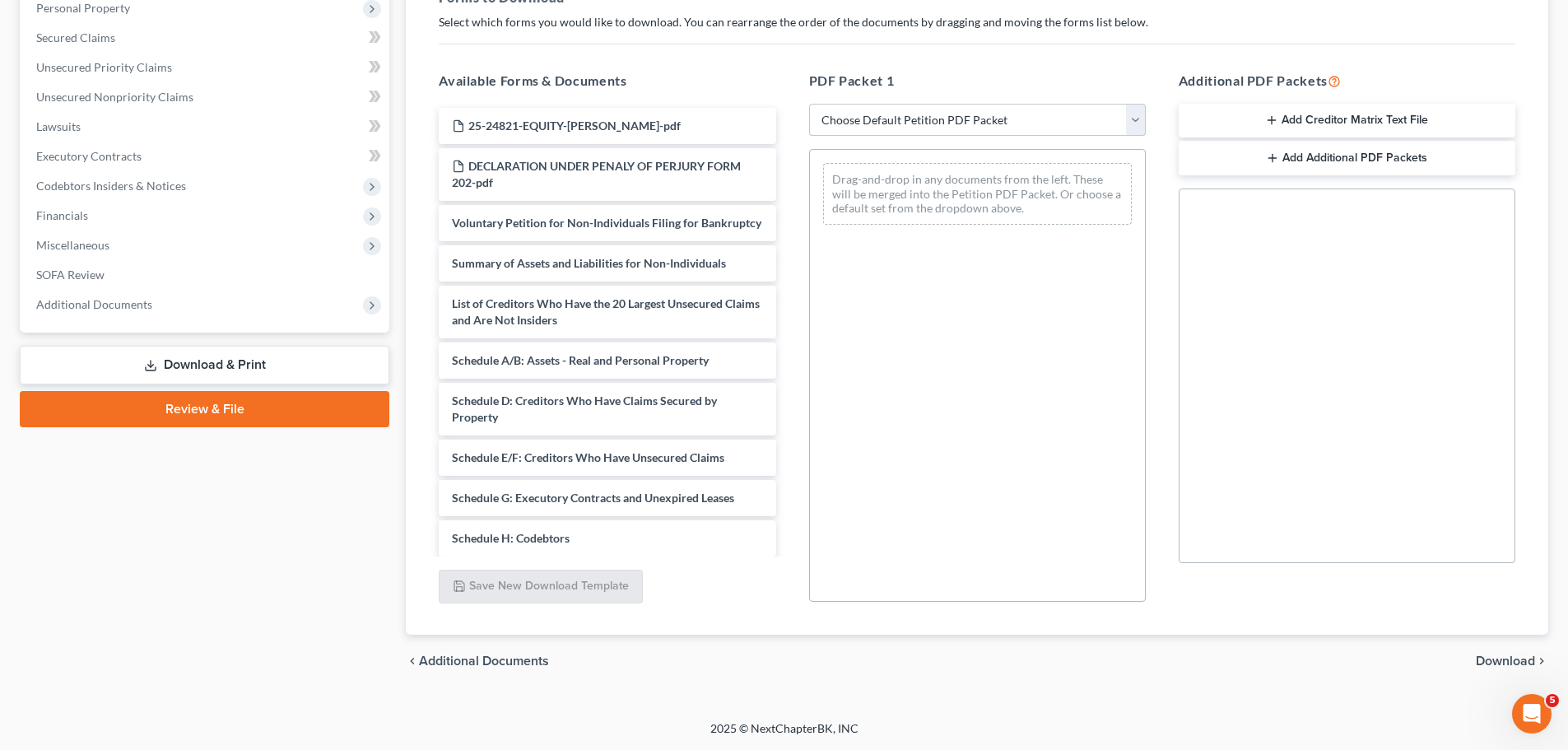
click at [1132, 112] on select "Choose Default Petition PDF Packet Complete Bankruptcy Petition (all forms and …" at bounding box center [977, 120] width 336 height 33
select select "0"
click at [809, 104] on select "Choose Default Petition PDF Packet Complete Bankruptcy Petition (all forms and …" at bounding box center [977, 120] width 336 height 33
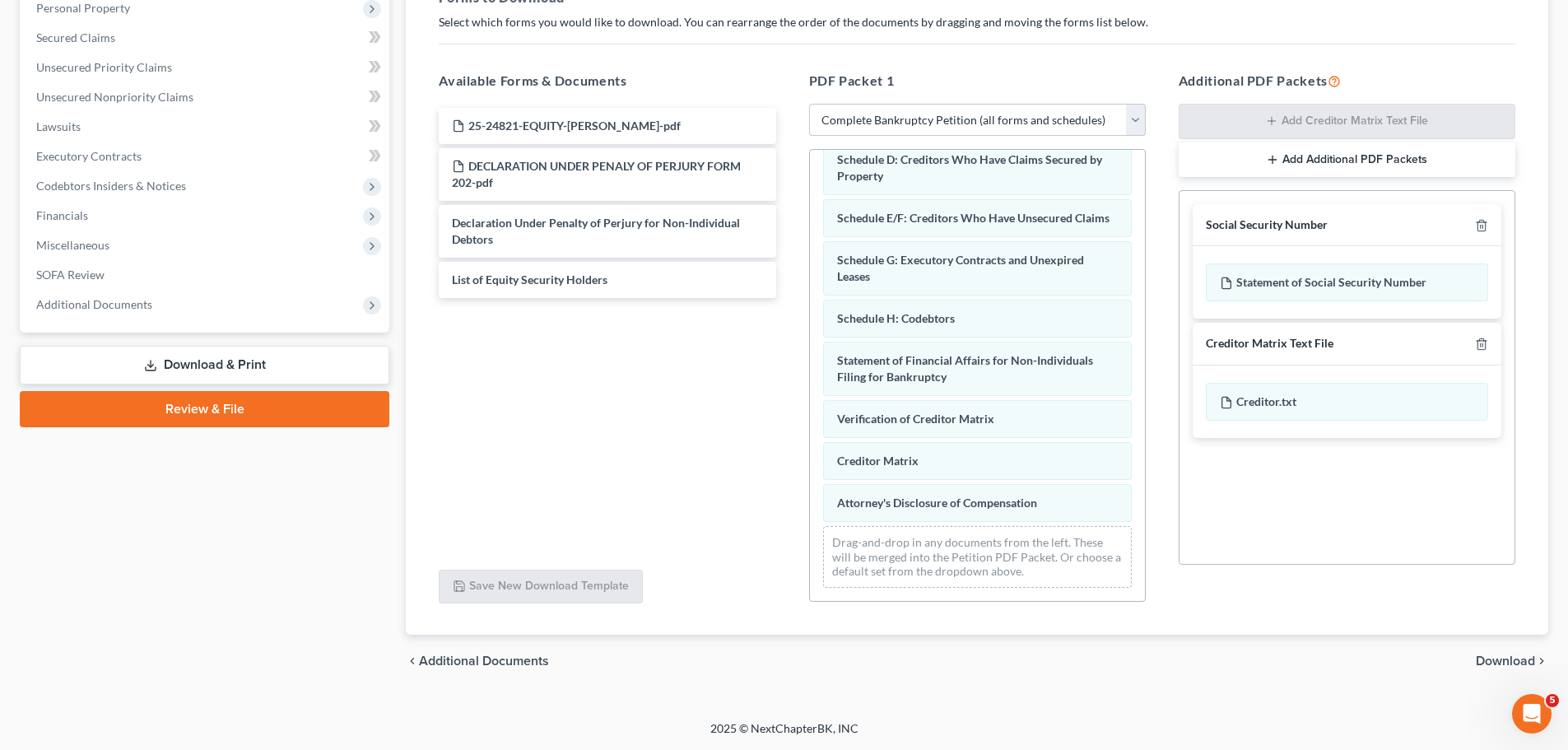
scroll to position [256, 0]
click at [537, 120] on div "25-24821-EQUITY-[PERSON_NAME]-pdf 25-24821-EQUITY-[PERSON_NAME]-pdf 25-24821-EQ…" at bounding box center [607, 203] width 363 height 191
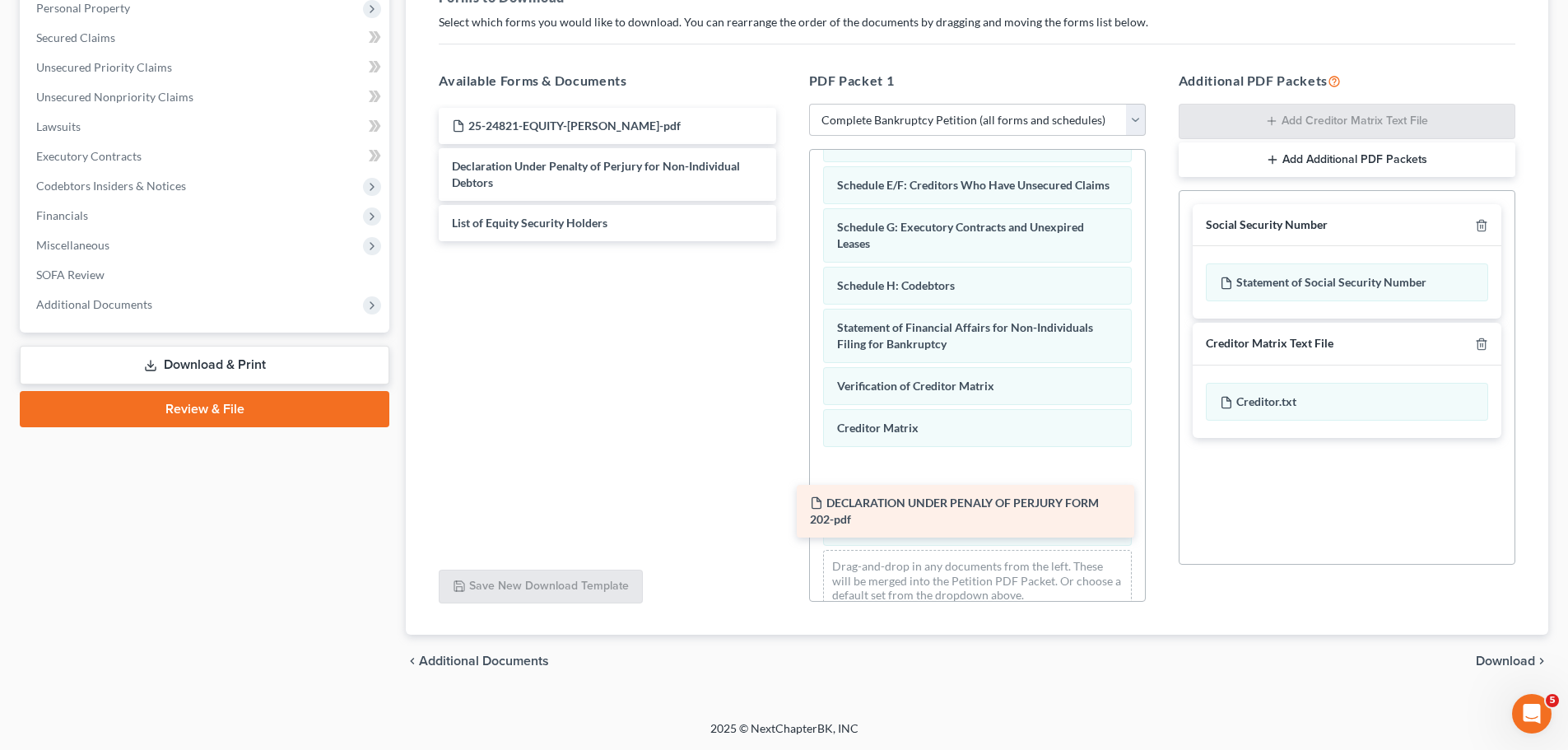
drag, startPoint x: 557, startPoint y: 170, endPoint x: 926, endPoint y: 505, distance: 498.4
click at [788, 242] on div "DECLARATION UNDER PENALY OF PERJURY FORM 202-pdf 25-24821-EQUITY-[PERSON_NAME]-…" at bounding box center [607, 175] width 363 height 134
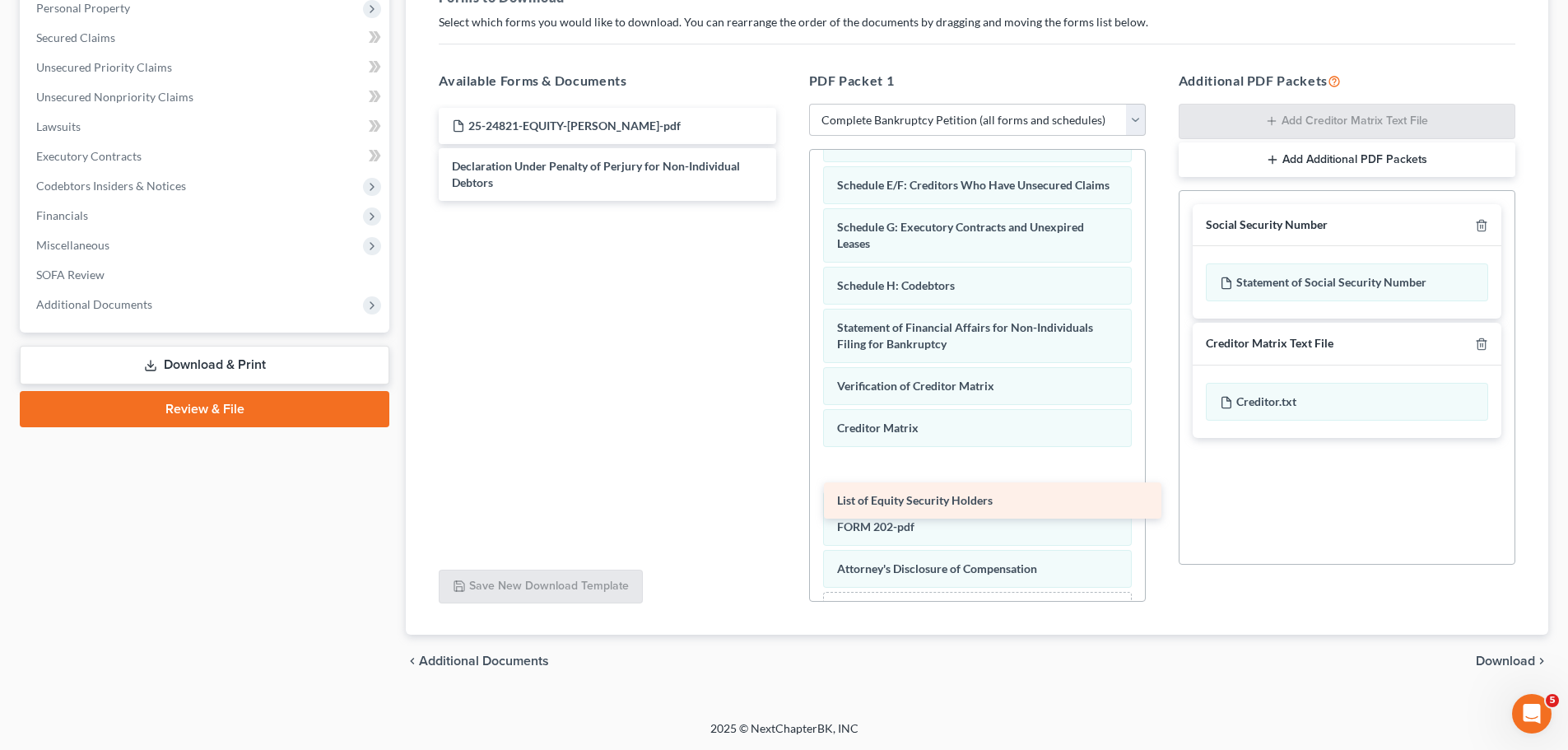
drag, startPoint x: 523, startPoint y: 229, endPoint x: 905, endPoint y: 505, distance: 471.3
click at [788, 201] on div "List of Equity Security Holders 25-24821-EQUITY-[PERSON_NAME]-pdf Declaration U…" at bounding box center [607, 154] width 363 height 93
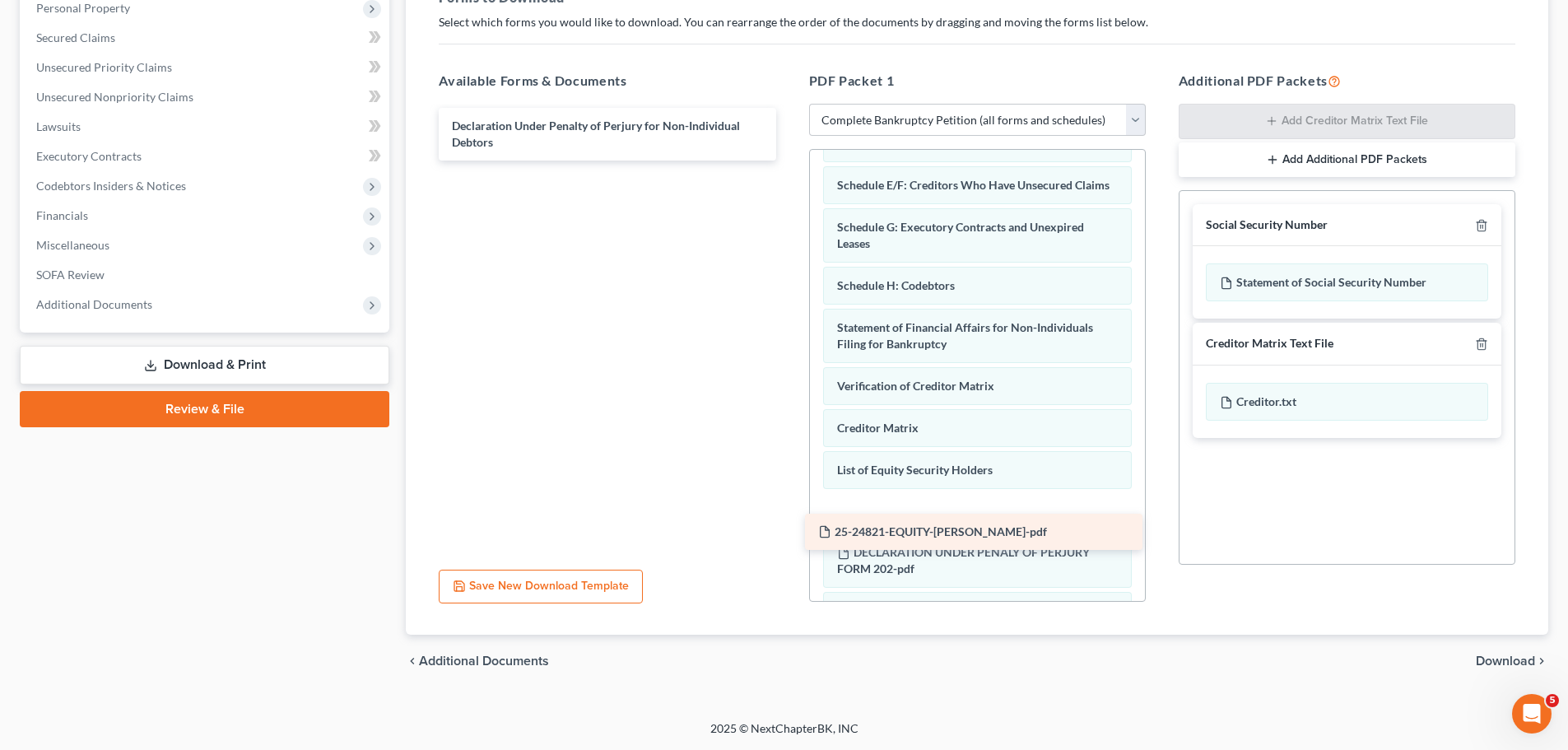
drag, startPoint x: 553, startPoint y: 125, endPoint x: 919, endPoint y: 530, distance: 545.9
click at [788, 161] on div "25-24821-EQUITY-[PERSON_NAME]-pdf 25-24821-EQUITY-[PERSON_NAME]-pdf Declaration…" at bounding box center [607, 134] width 363 height 53
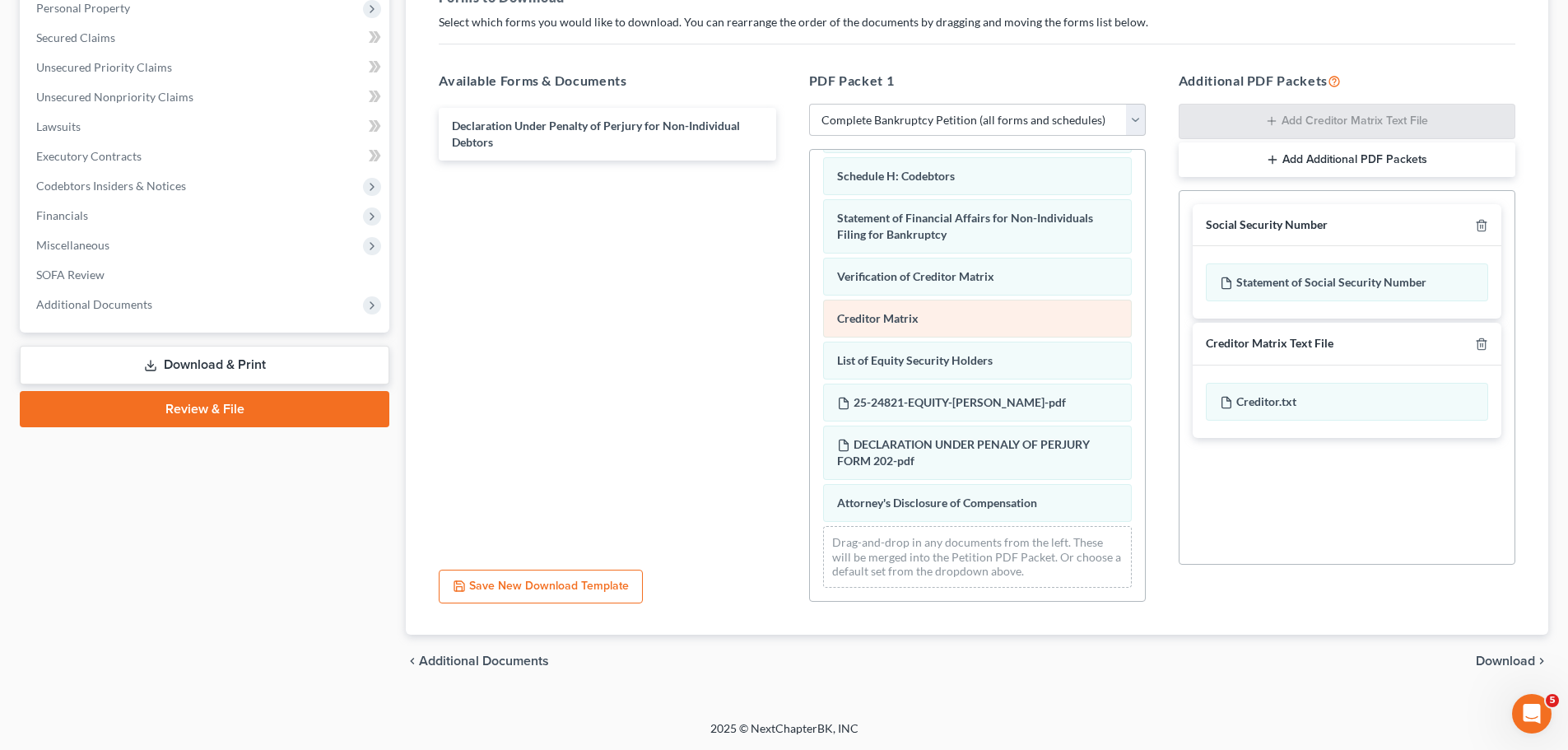
scroll to position [398, 0]
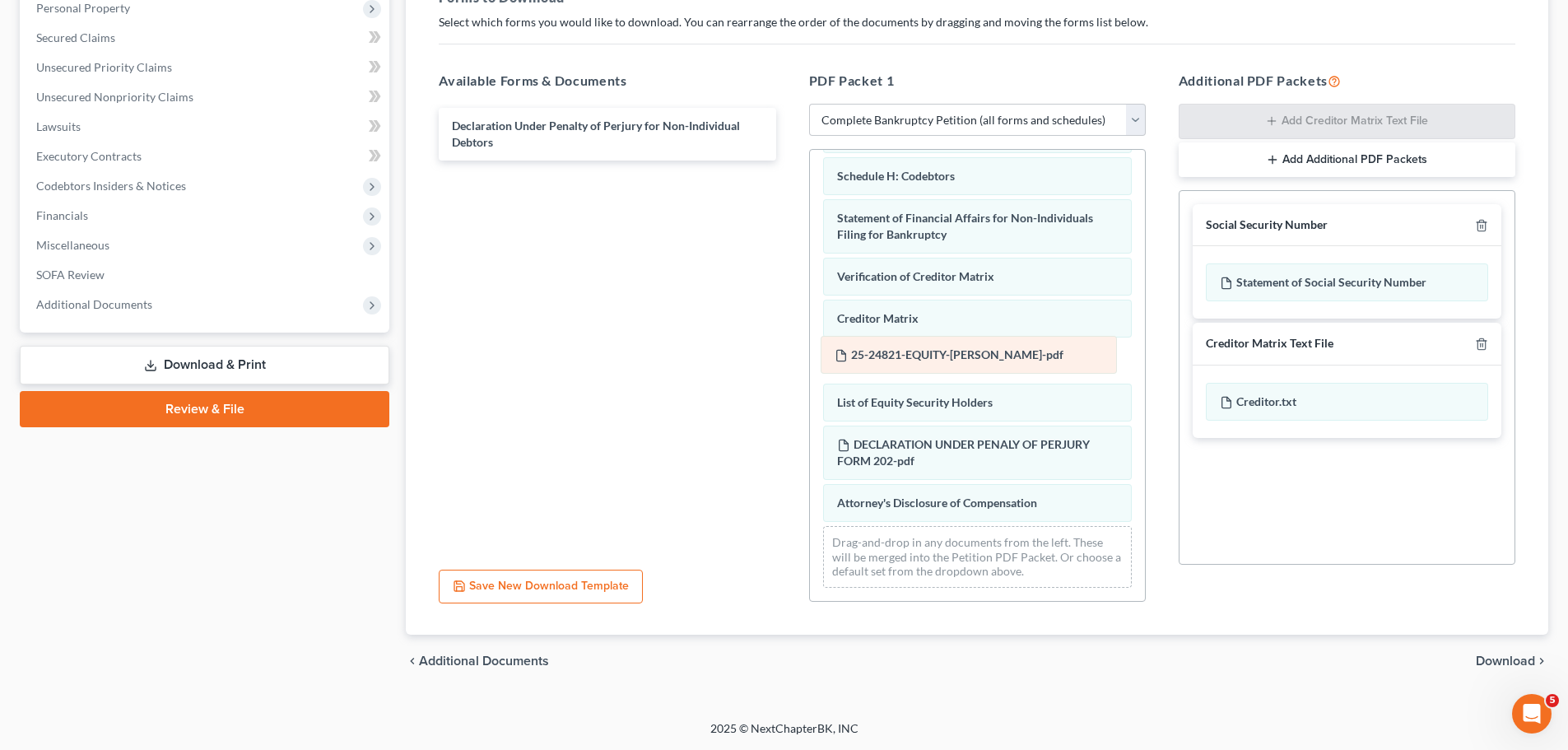
drag, startPoint x: 925, startPoint y: 407, endPoint x: 922, endPoint y: 359, distance: 48.1
click at [922, 359] on div "25-24821-EQUITY-[PERSON_NAME]-pdf Voluntary Petition for Non-Individuals Filing…" at bounding box center [978, 193] width 335 height 817
click at [1507, 658] on span "Download" at bounding box center [1505, 661] width 59 height 13
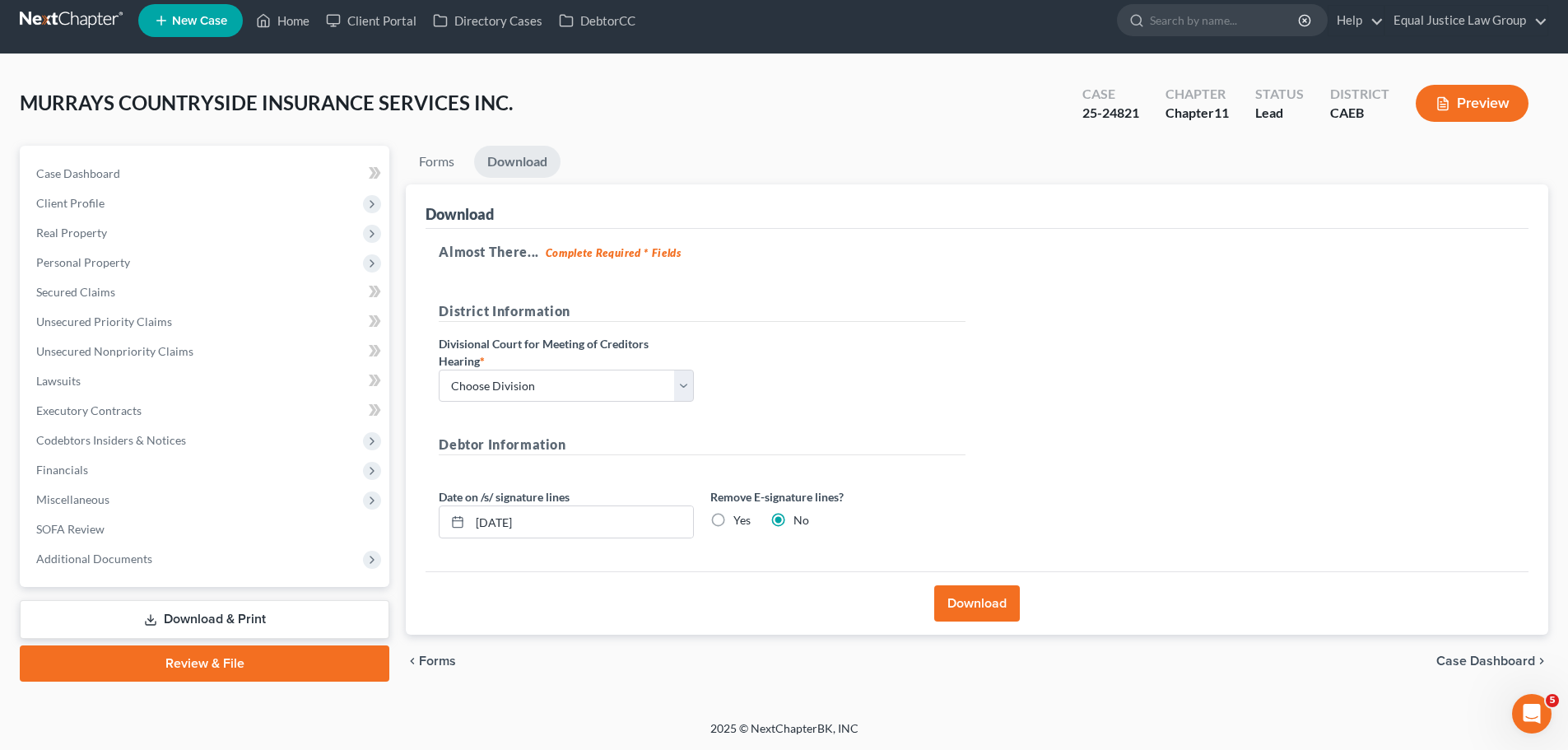
scroll to position [12, 0]
drag, startPoint x: 691, startPoint y: 378, endPoint x: 670, endPoint y: 401, distance: 31.1
click at [691, 378] on select "Choose Division Fresno Modesto [GEOGRAPHIC_DATA]" at bounding box center [567, 385] width 256 height 33
select select "2"
click at [439, 370] on select "Choose Division Fresno Modesto [GEOGRAPHIC_DATA]" at bounding box center [567, 385] width 256 height 33
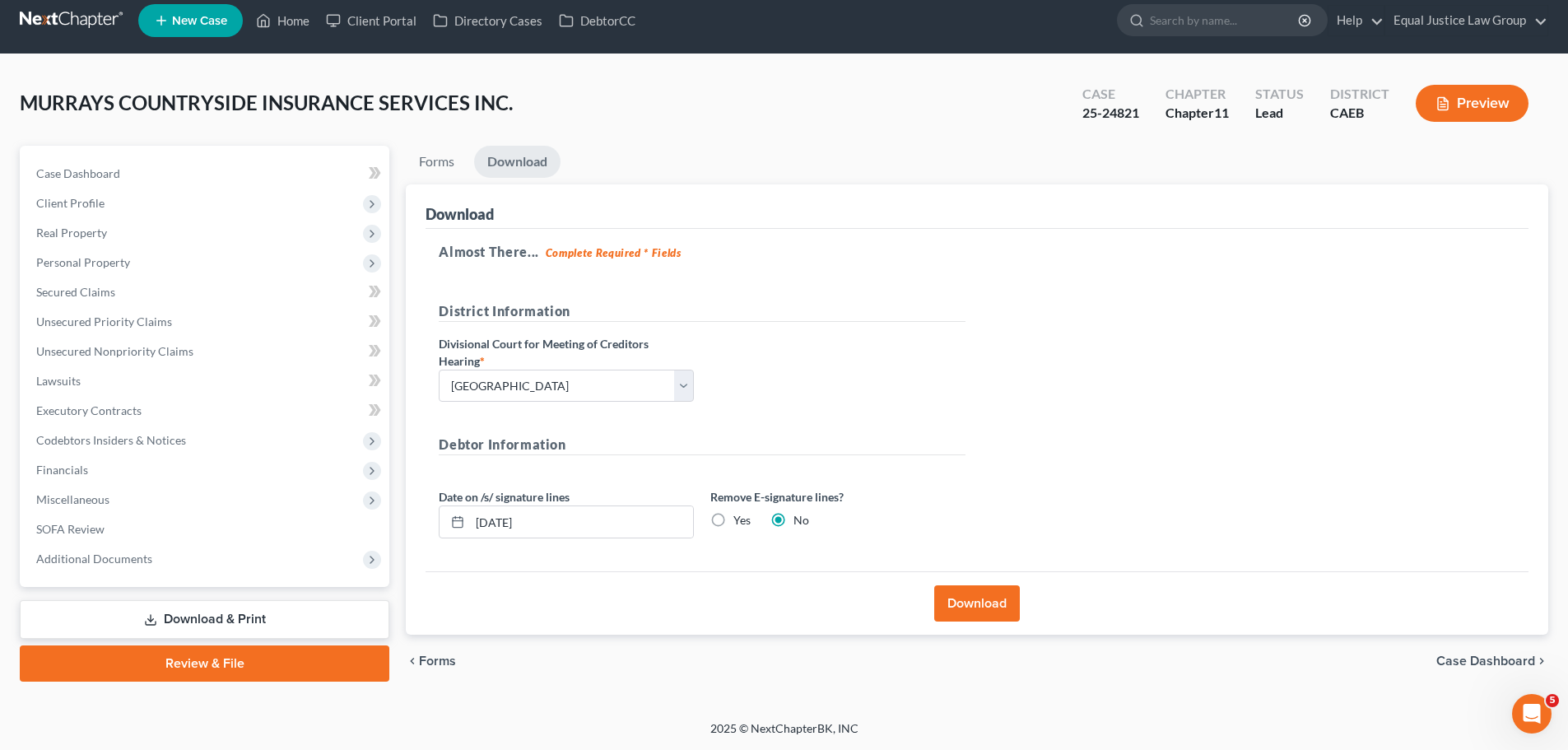
click at [1002, 600] on button "Download" at bounding box center [977, 603] width 86 height 36
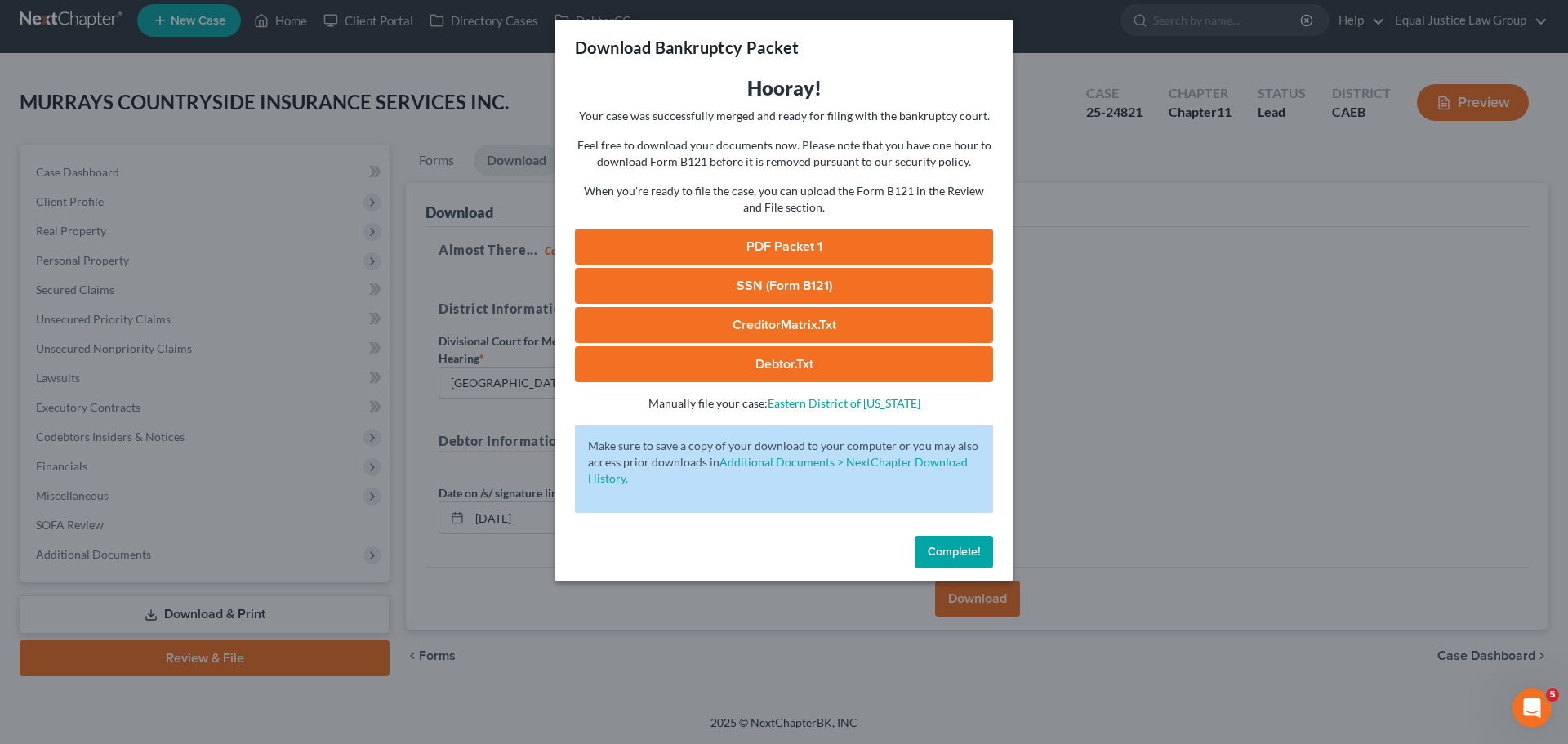
click at [818, 240] on link "PDF Packet 1" at bounding box center [784, 247] width 418 height 36
click at [1241, 482] on div "Download Bankruptcy Packet Hooray! Your case was successfully merged and ready …" at bounding box center [784, 372] width 1568 height 744
